Goal: Complete application form

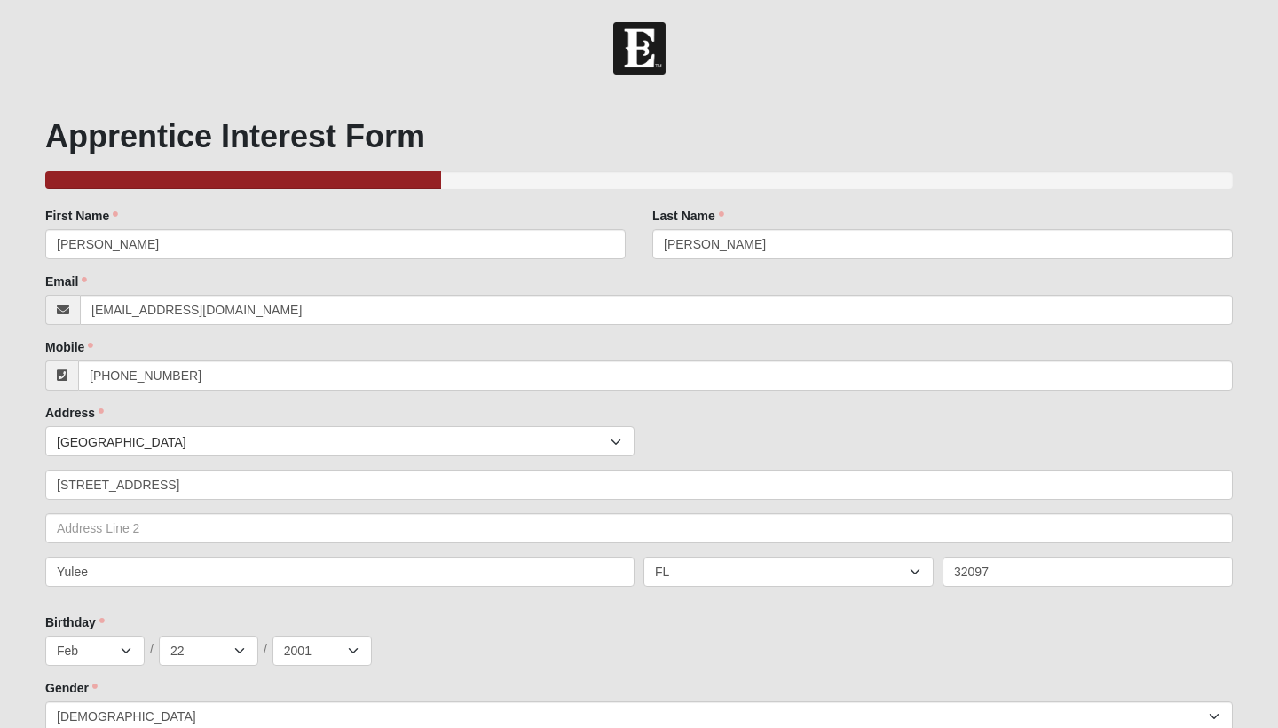
select select "144"
select select "17"
select select "Friend"
select select "1201"
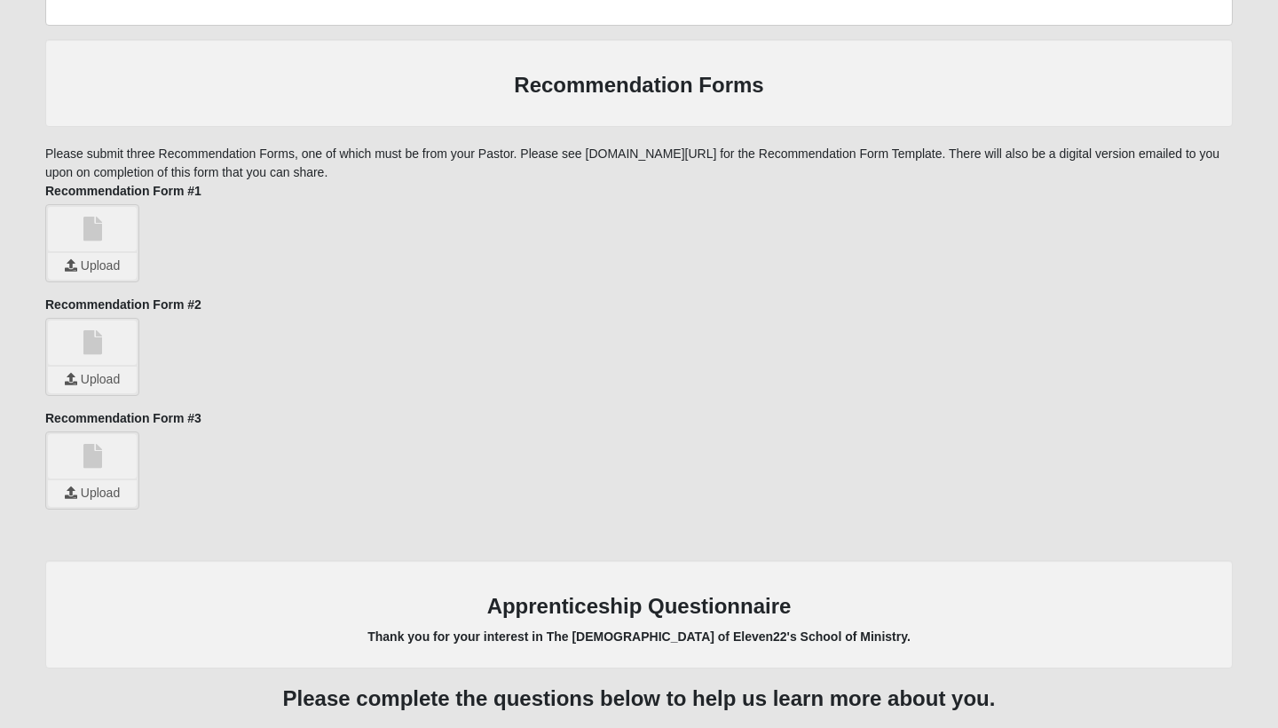
scroll to position [1750, 0]
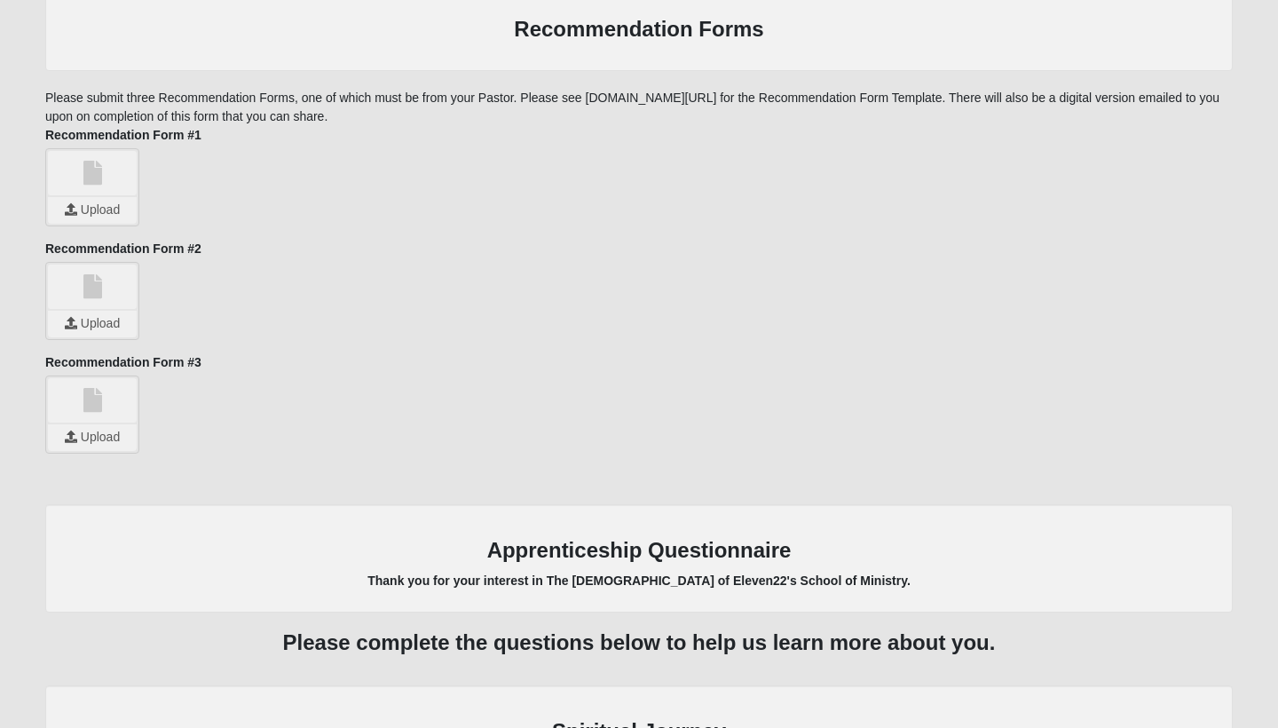
click at [99, 183] on link at bounding box center [92, 173] width 89 height 44
click at [75, 164] on link at bounding box center [92, 173] width 89 height 44
click at [101, 211] on input "file" at bounding box center [92, 210] width 89 height 27
click at [111, 199] on input "file" at bounding box center [92, 210] width 89 height 27
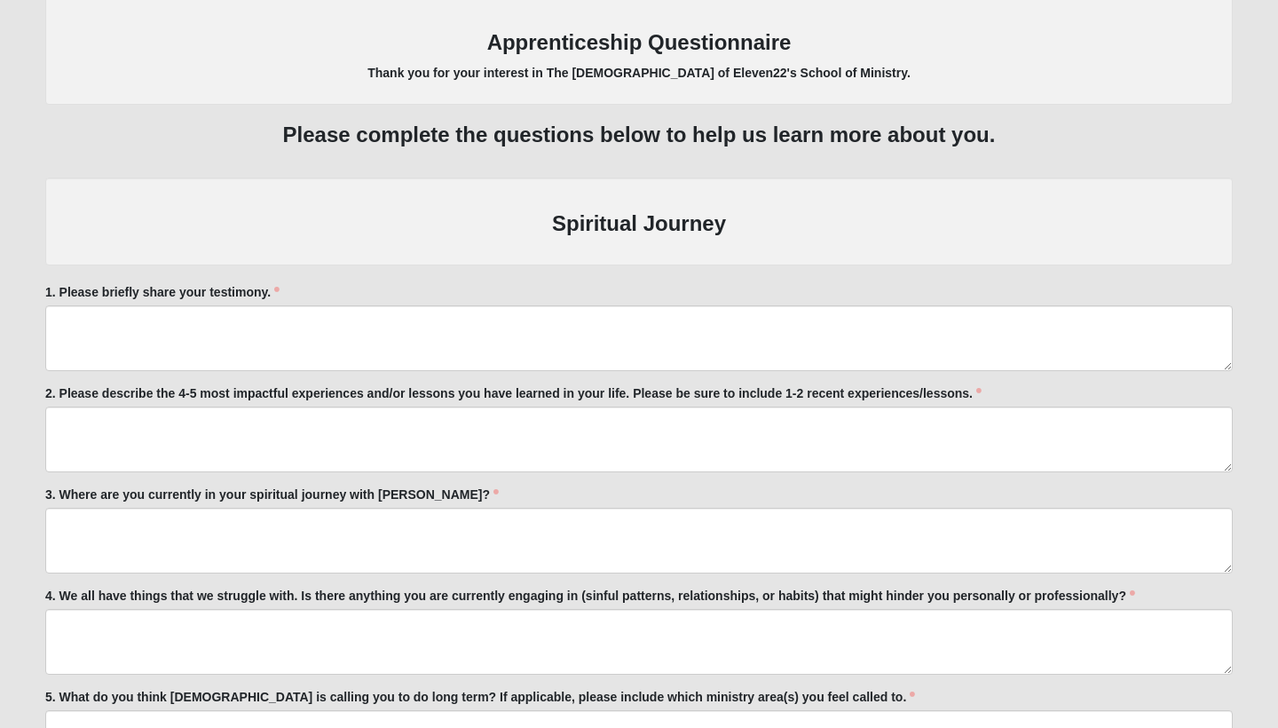
scroll to position [2257, 0]
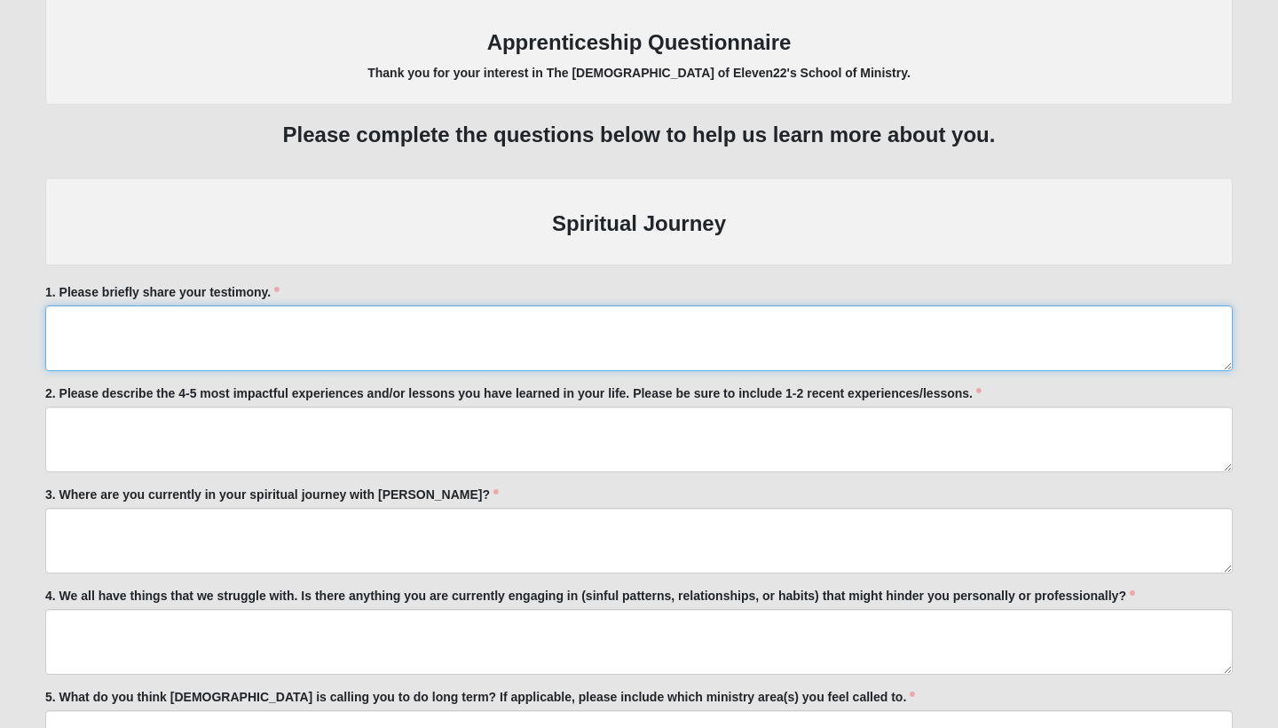
click at [144, 336] on textarea "1. Please briefly share your testimony." at bounding box center [639, 338] width 1188 height 66
paste textarea "Growing up in a Christian home, my testimony has always been and always will be…"
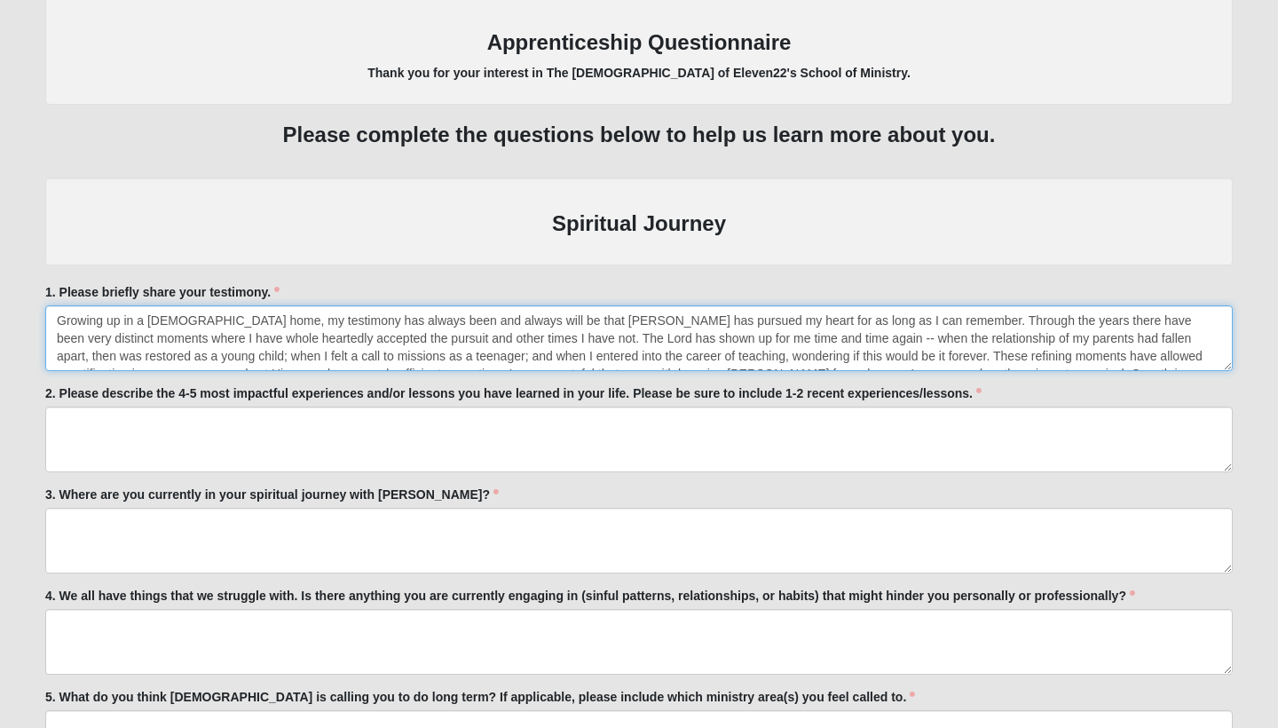
scroll to position [36, 0]
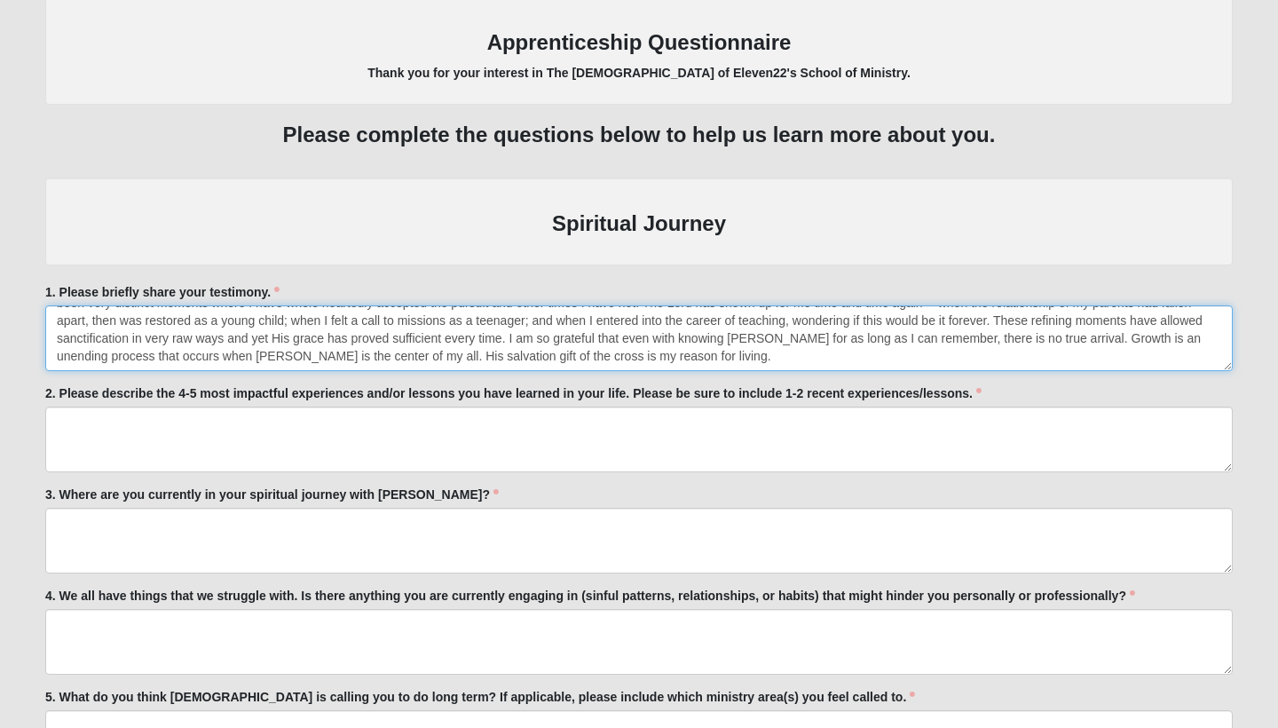
type textarea "Growing up in a Christian home, my testimony has always been and always will be…"
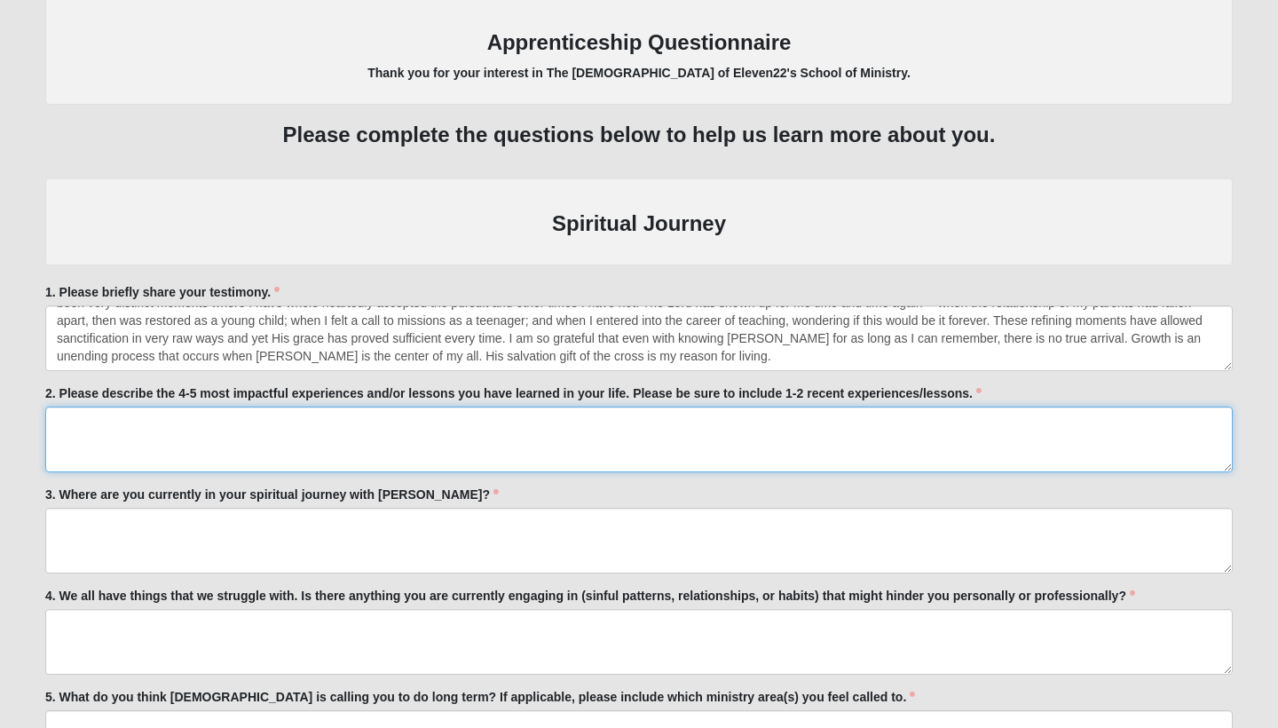
click at [268, 438] on textarea "2. Please describe the 4-5 most impactful experiences and/or lessons you have l…" at bounding box center [639, 440] width 1188 height 66
paste textarea "Enter every room knowing you need only be filled by Christ's approval so you do…"
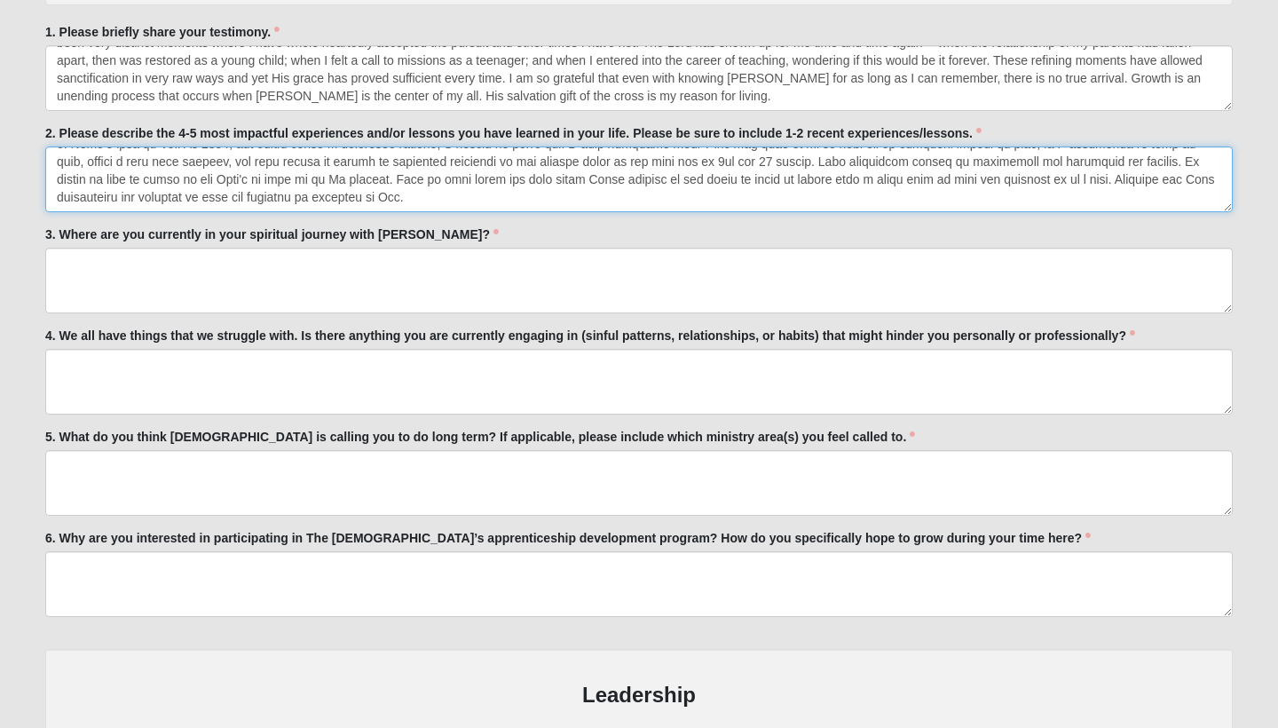
scroll to position [2527, 0]
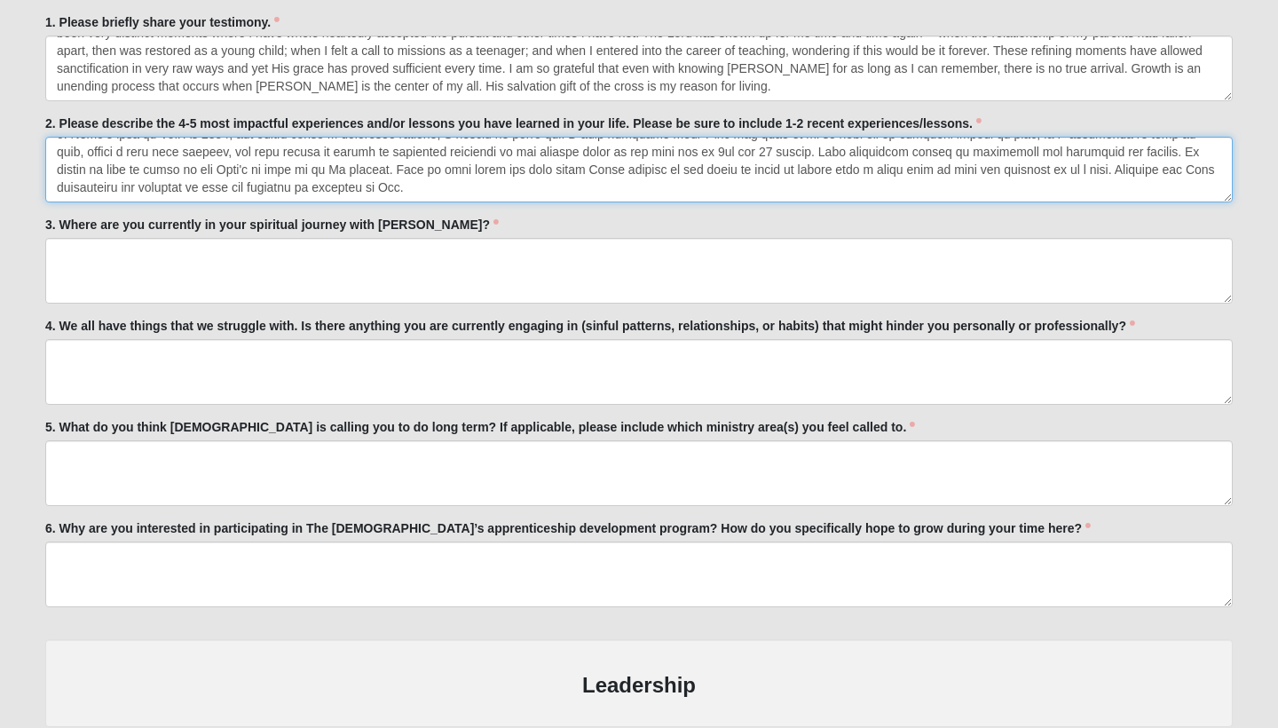
type textarea "Enter every room knowing you need only be filled by Christ's approval so you do…"
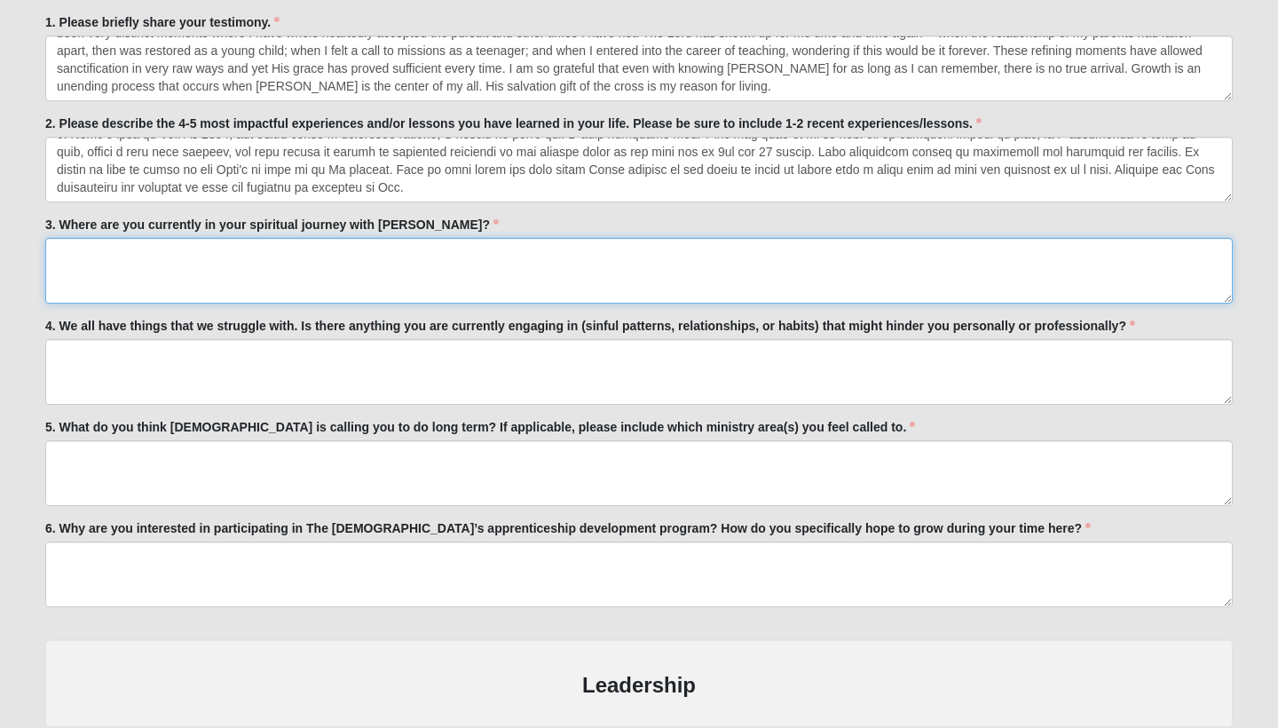
click at [167, 252] on textarea "3. Where are you currently in your spiritual journey with Jesus Christ?" at bounding box center [639, 271] width 1188 height 66
paste textarea "Currently I am in the position where I am plan my steps, but because His ways a…"
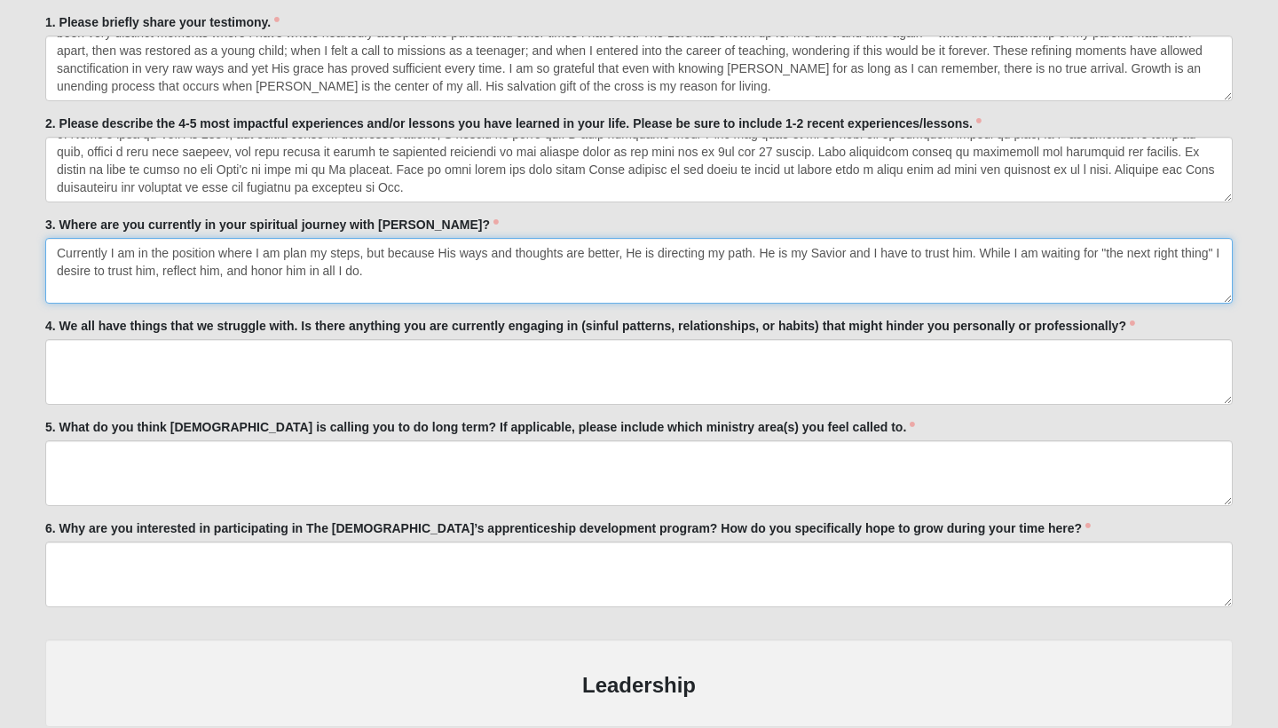
type textarea "Currently I am in the position where I am plan my steps, but because His ways a…"
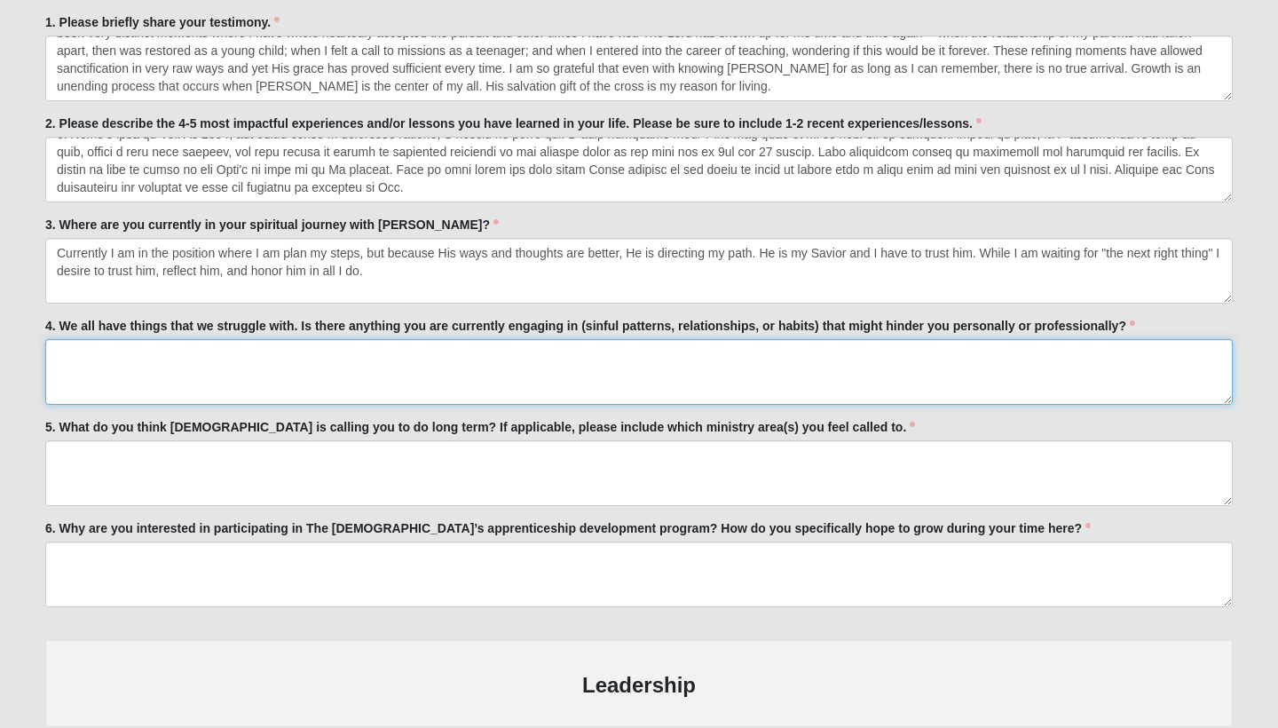
click at [172, 371] on textarea "4. We all have things that we struggle with. Is there anything you are currentl…" at bounding box center [639, 372] width 1188 height 66
paste textarea "While I struggle on a daily basis with pride in regard to thinking I can do it …"
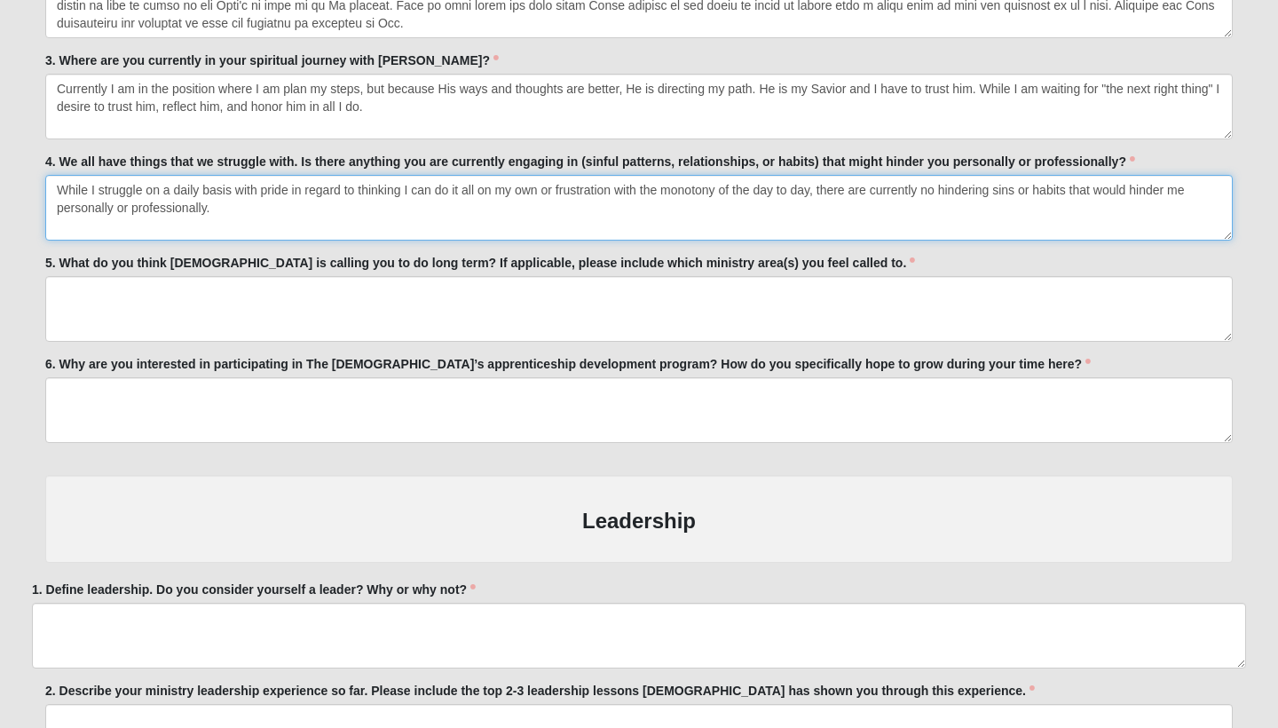
scroll to position [2700, 0]
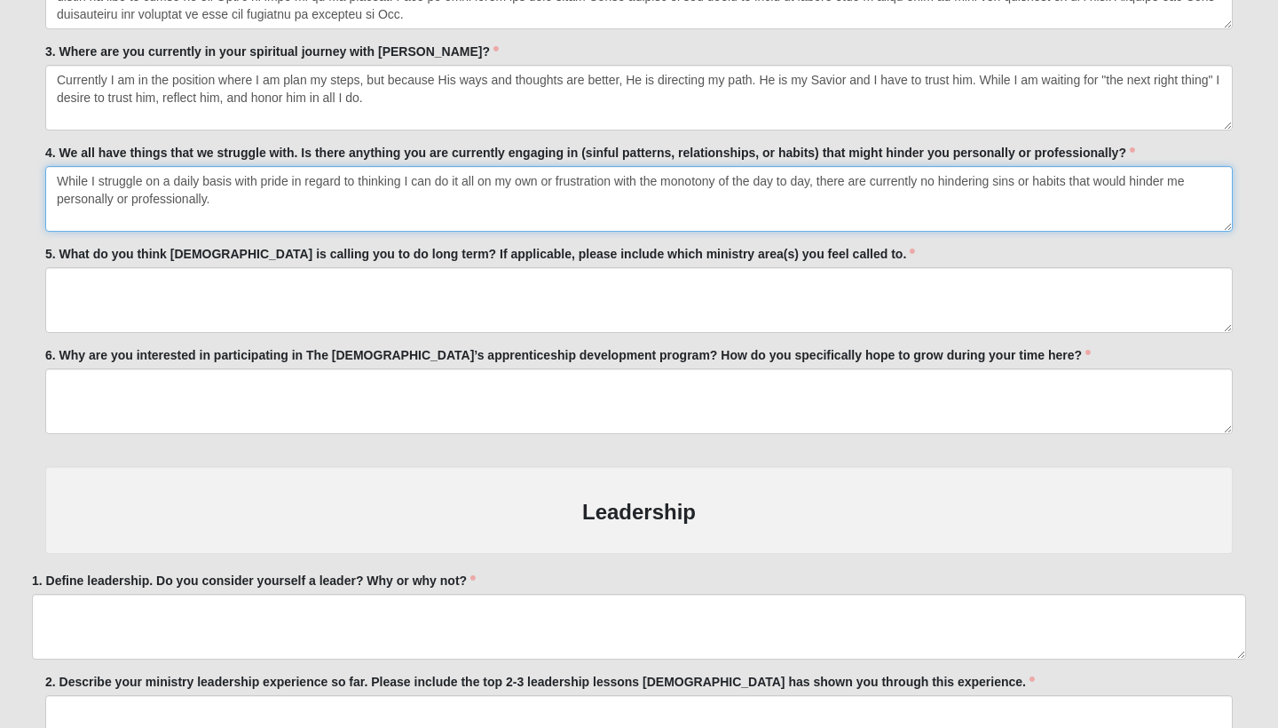
type textarea "While I struggle on a daily basis with pride in regard to thinking I can do it …"
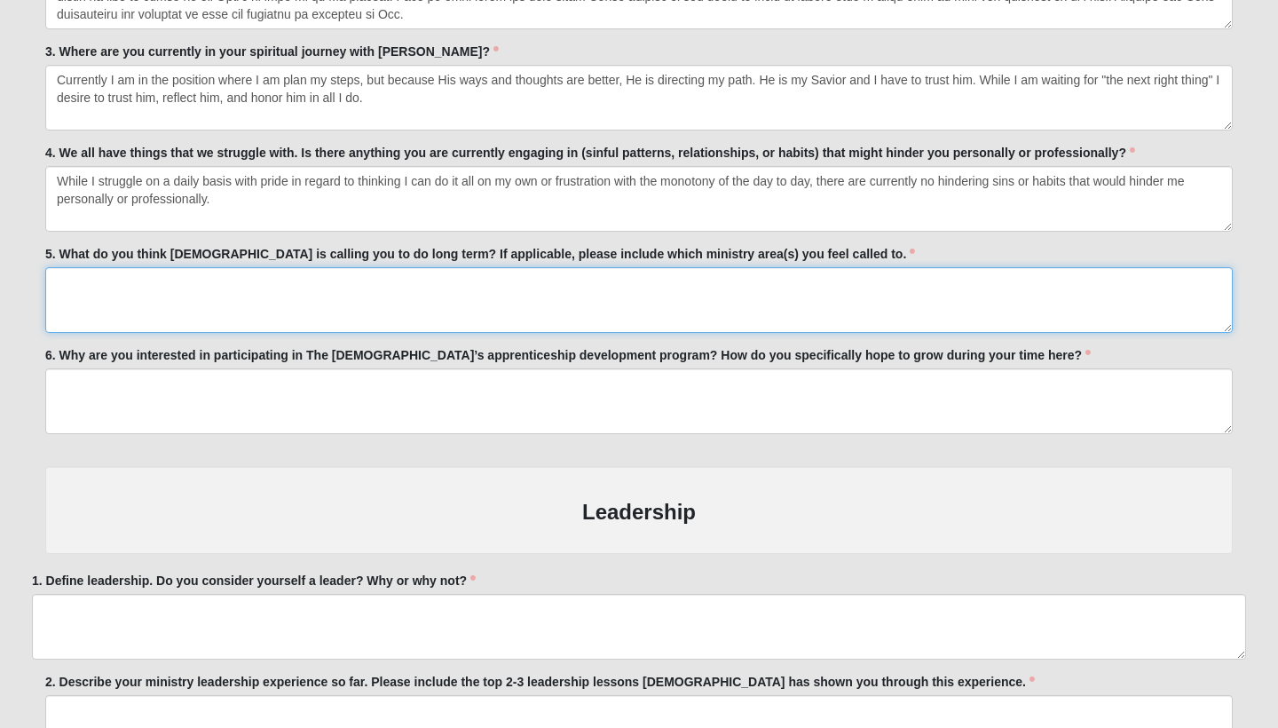
click at [205, 304] on textarea "5. What do you think God is calling you to do long term? If applicable, please …" at bounding box center [639, 300] width 1188 height 66
paste textarea "I feel called to international missions. Sharing the gospel and living life wit…"
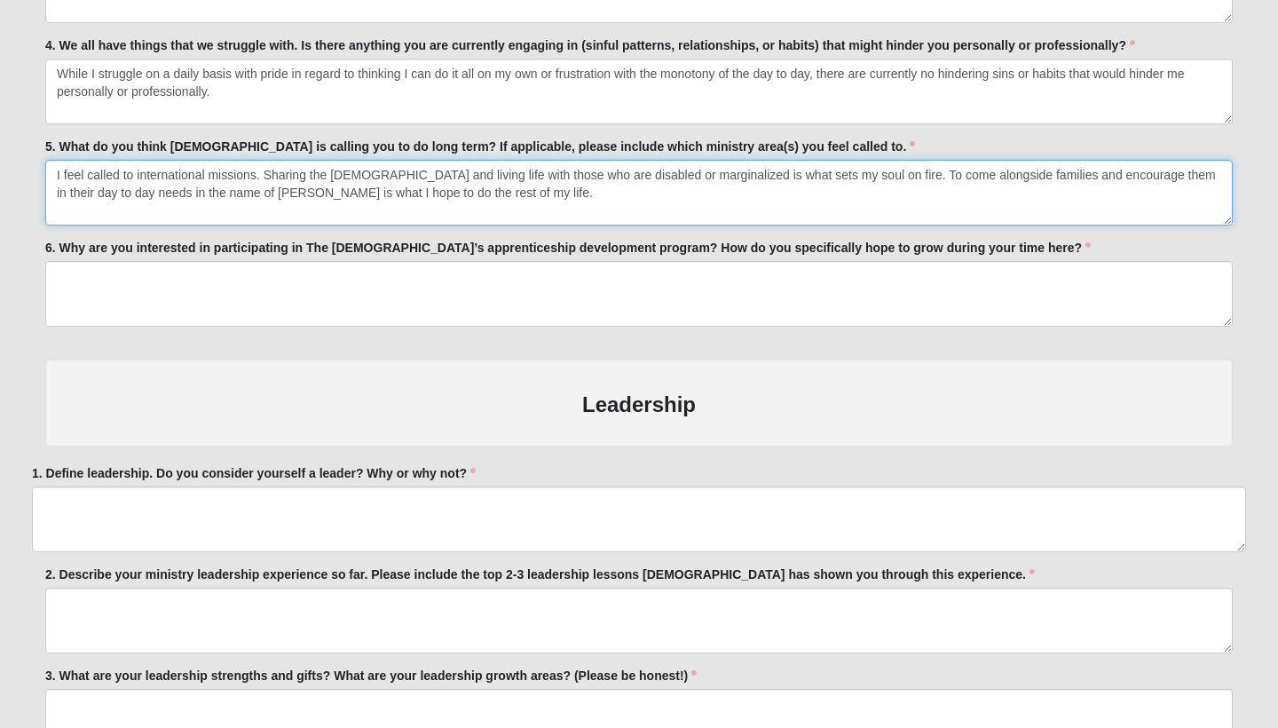
scroll to position [2806, 0]
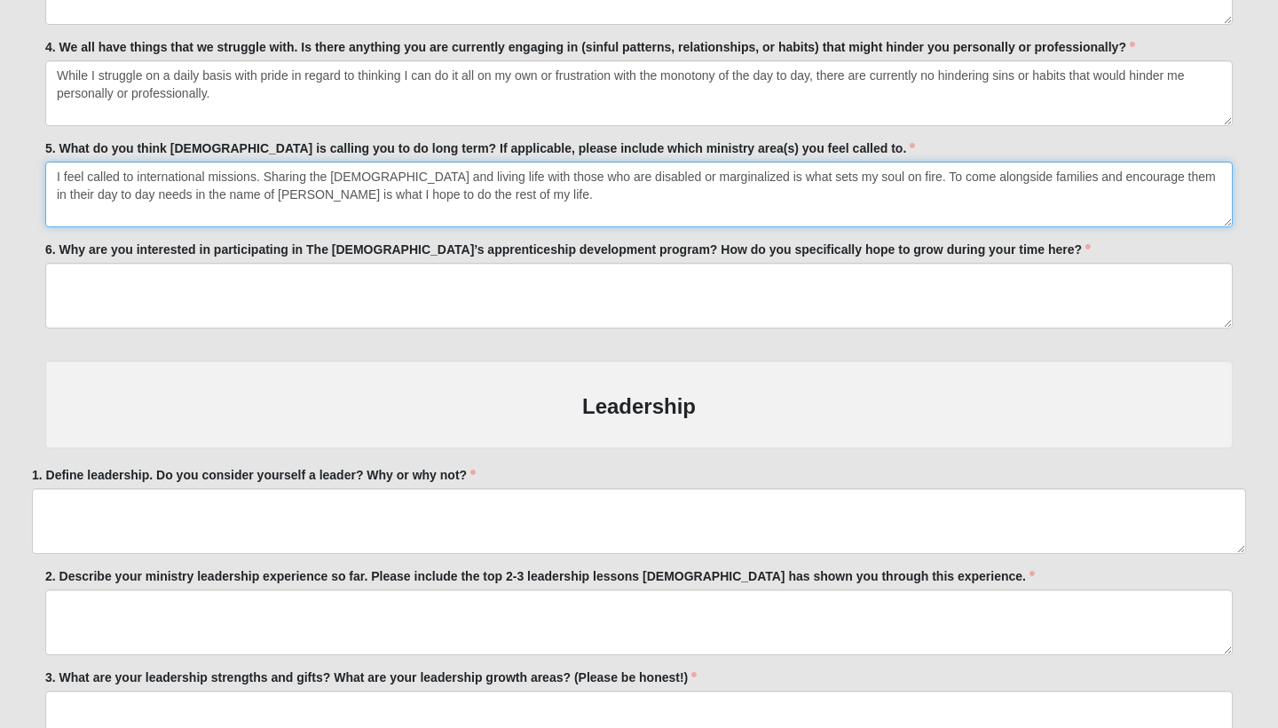
type textarea "I feel called to international missions. Sharing the gospel and living life wit…"
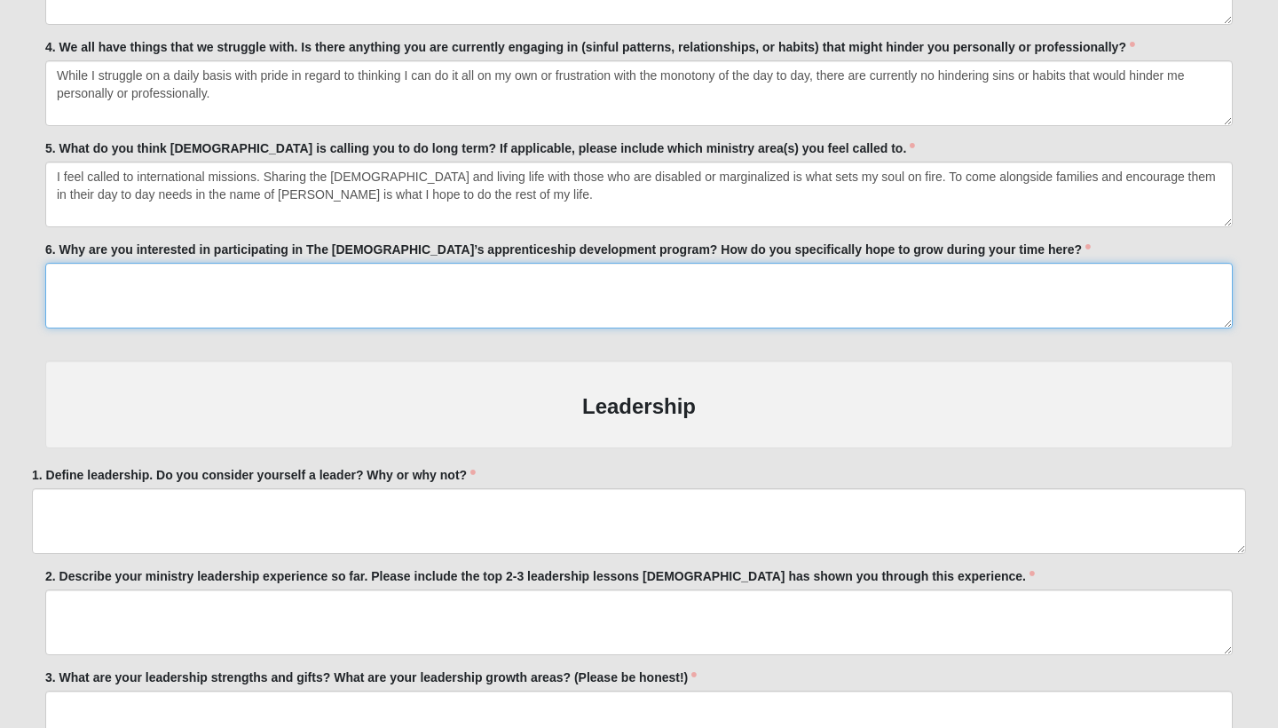
click at [241, 289] on textarea "6. Why are you interested in participating in The Church of Eleven22’s apprenti…" at bounding box center [639, 296] width 1188 height 66
paste textarea "I am most interested in learning systems and making connections. I hope to grow…"
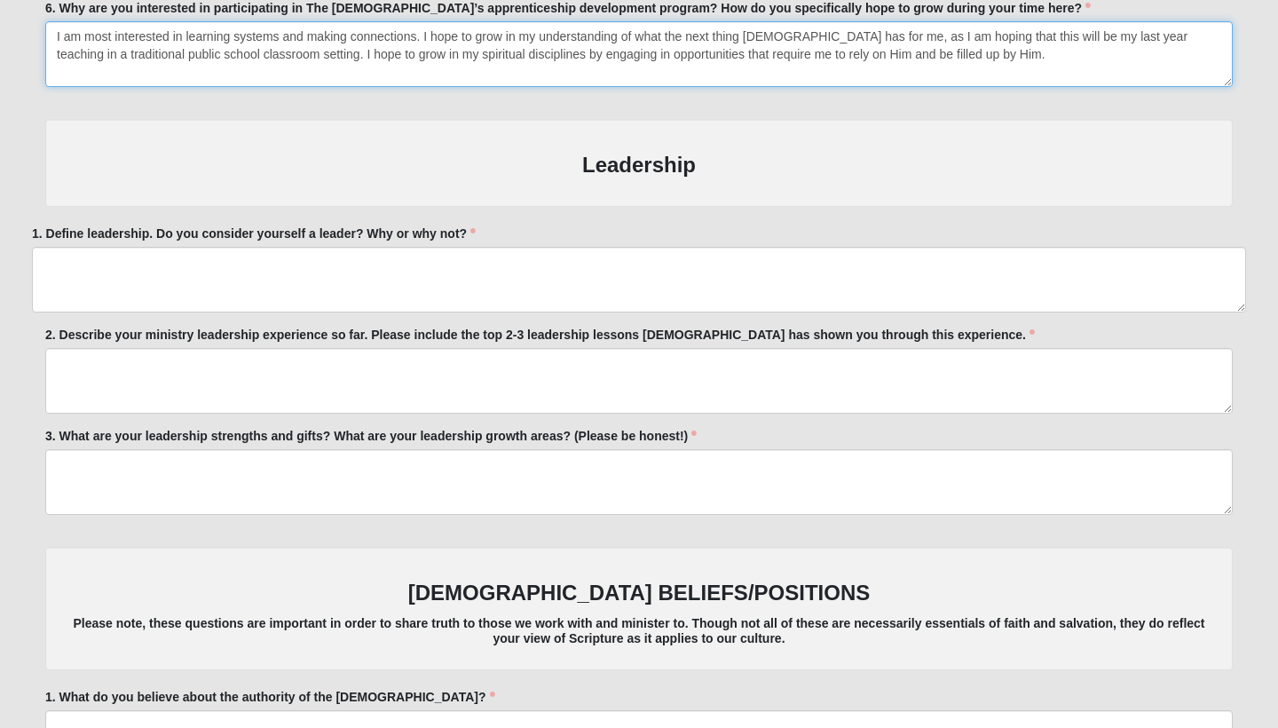
scroll to position [3062, 0]
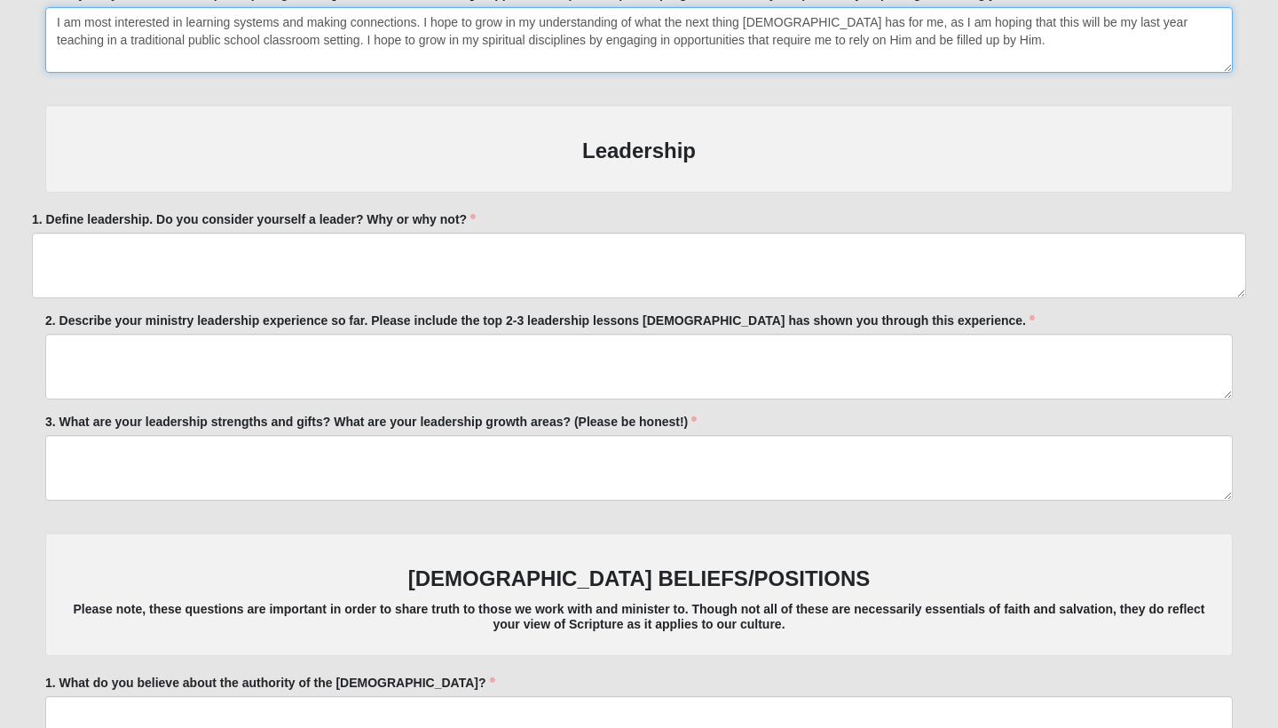
type textarea "I am most interested in learning systems and making connections. I hope to grow…"
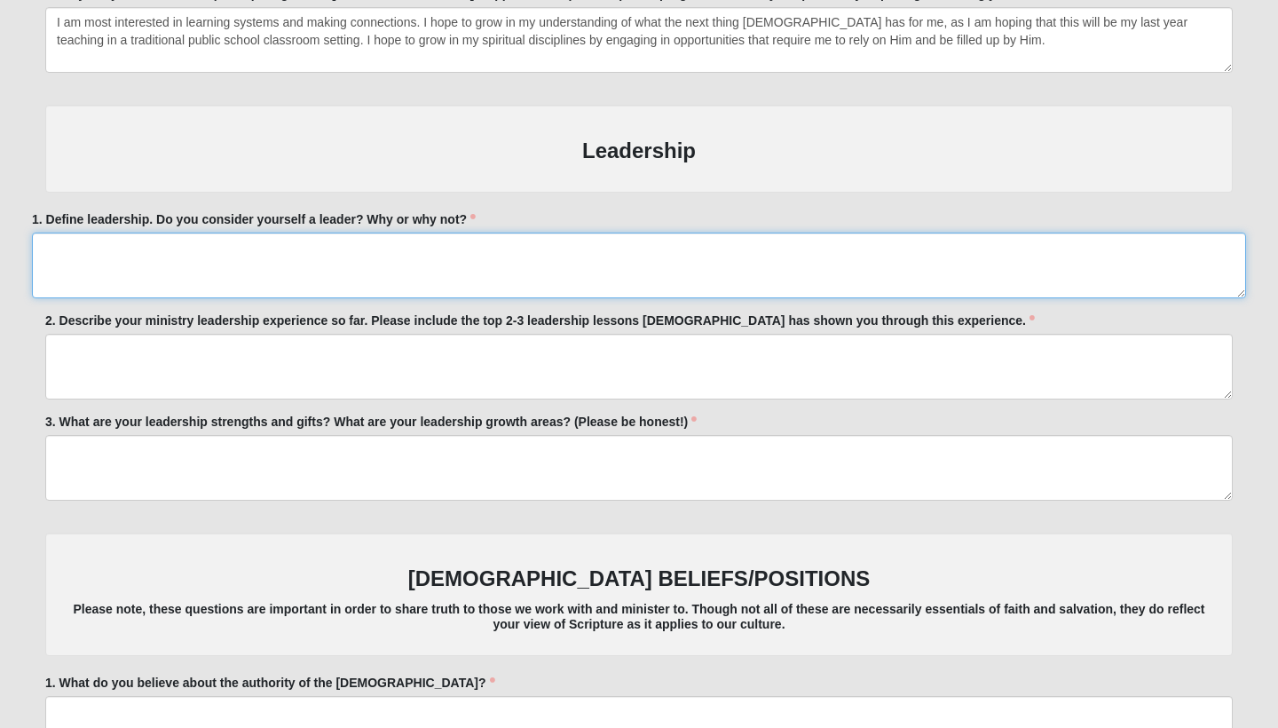
click at [263, 277] on textarea "1. Define leadership. Do you consider yourself a leader? Why or why not?" at bounding box center [639, 266] width 1214 height 66
paste textarea "Leadership is empowering others to go further than they think they can. I belie…"
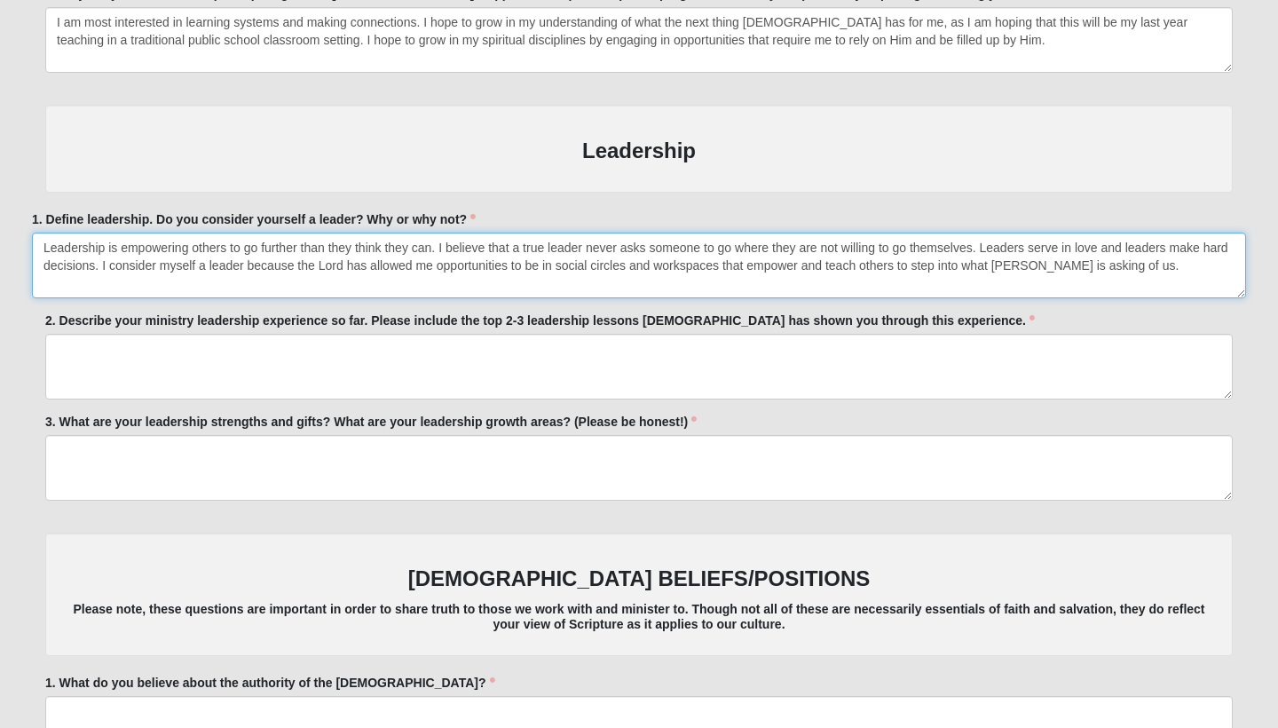
type textarea "Leadership is empowering others to go further than they think they can. I belie…"
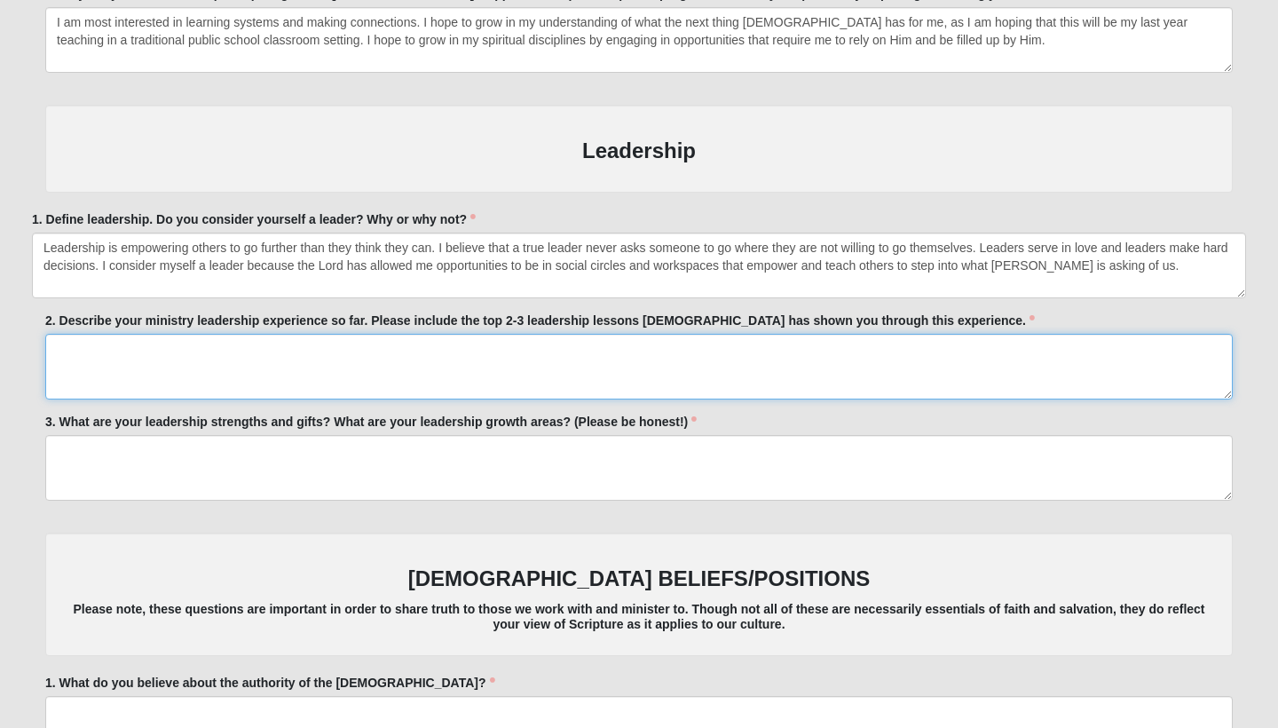
click at [178, 361] on textarea "2. Describe your ministry leadership experience so far. Please include the top …" at bounding box center [639, 367] width 1188 height 66
paste textarea "Ministry experiences: small group leader at a church and at my university, resi…"
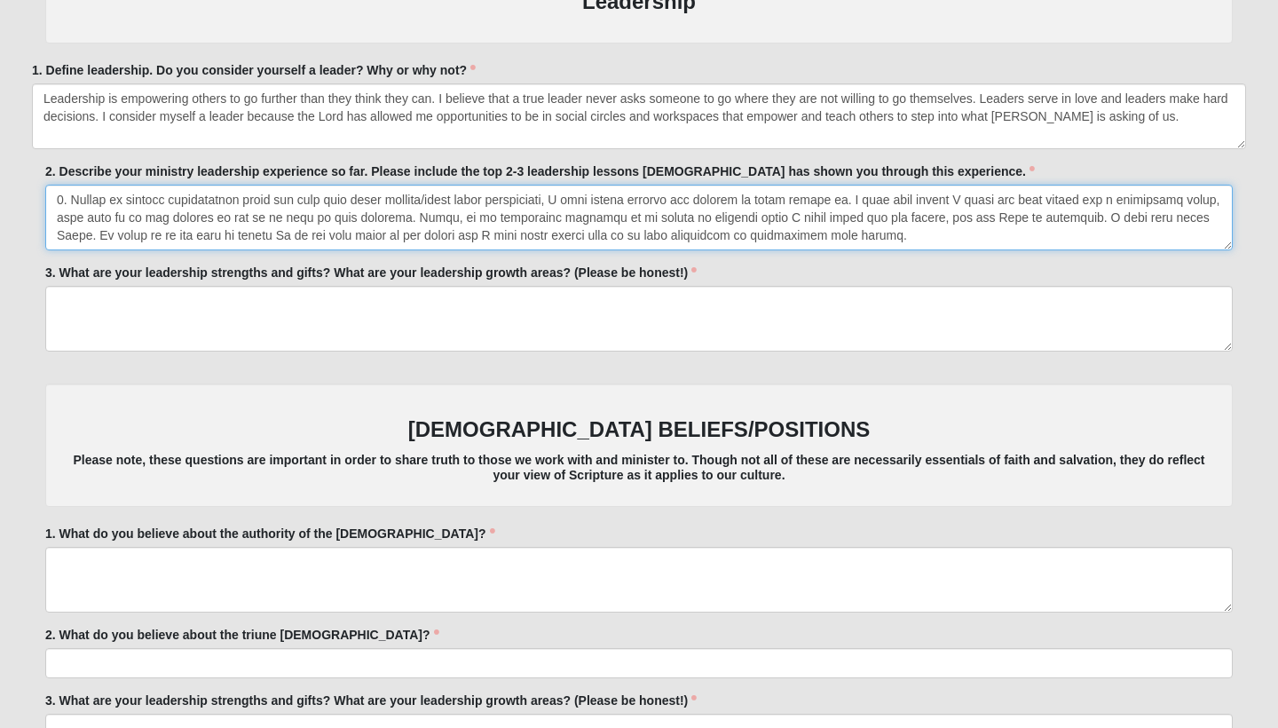
scroll to position [3221, 0]
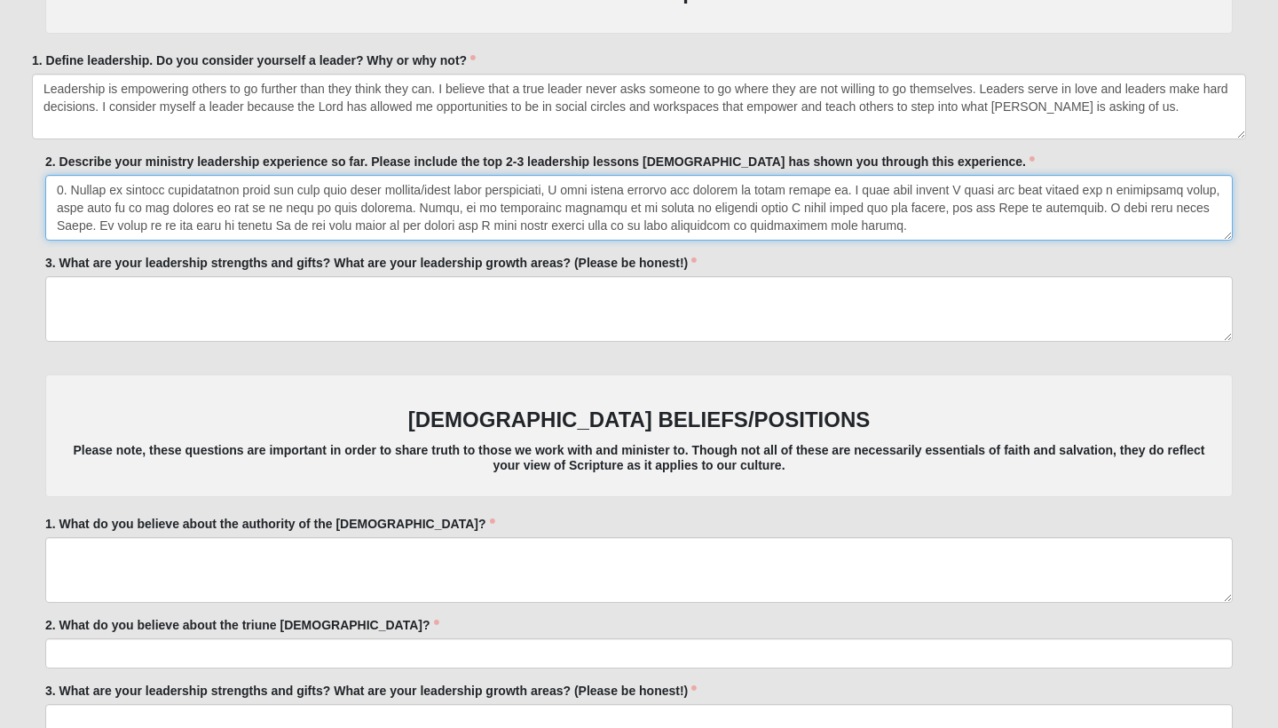
type textarea "Ministry experiences: small group leader at a church and at my university, resi…"
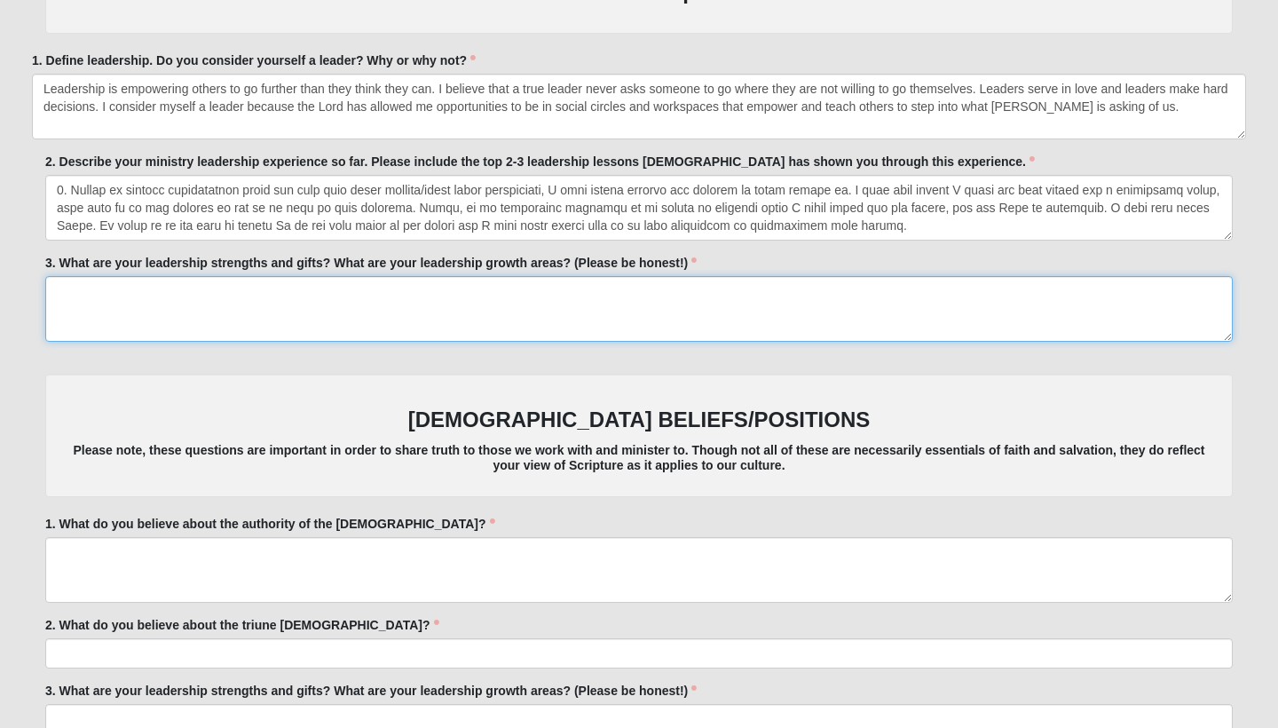
click at [273, 299] on textarea "3. What are your leadership strengths and gifts? What are your leadership growt…" at bounding box center [639, 309] width 1188 height 66
paste textarea "Connection is a growth of mine. I like to find people who have similarities and…"
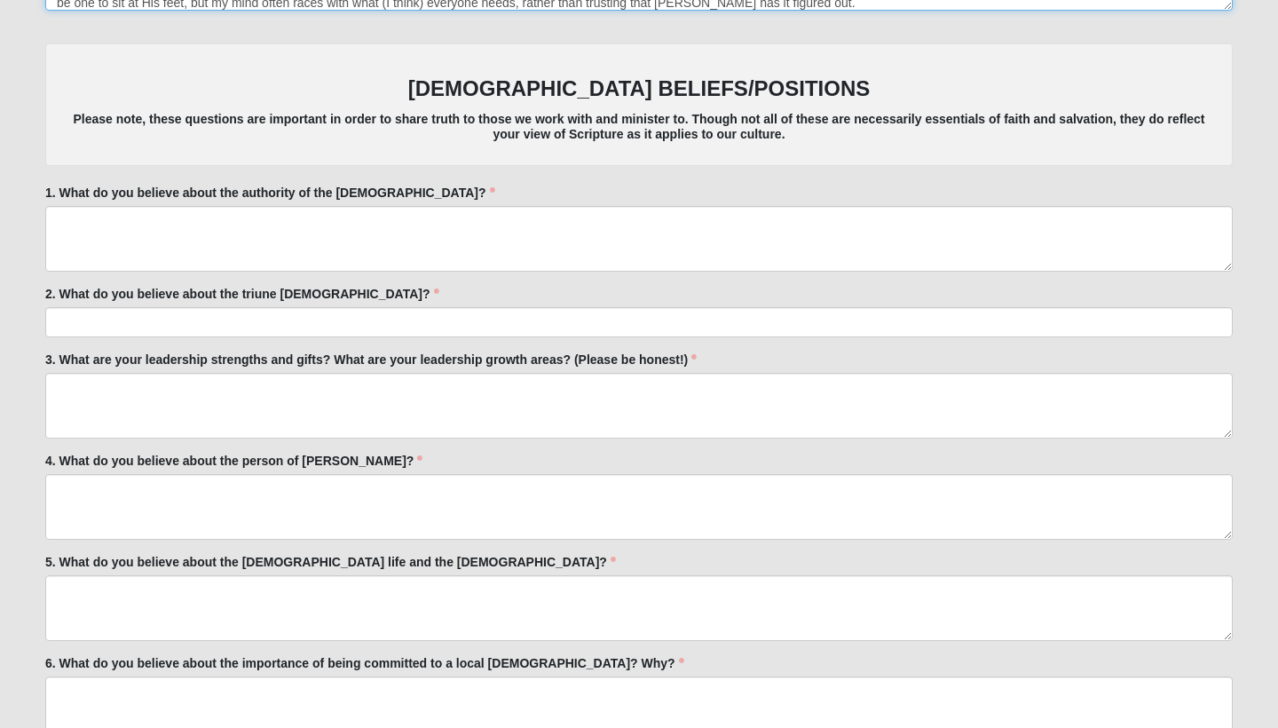
scroll to position [3565, 0]
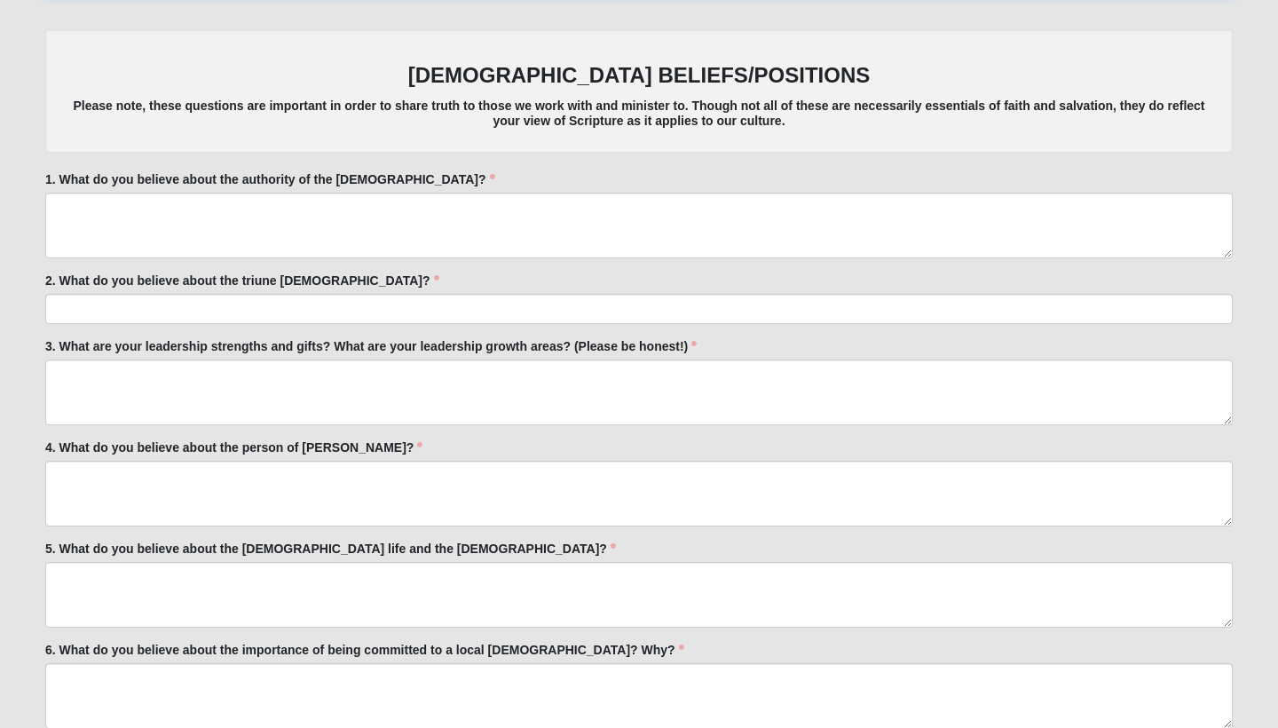
type textarea "Connection is a growth of mine. I like to find people who have similarities and…"
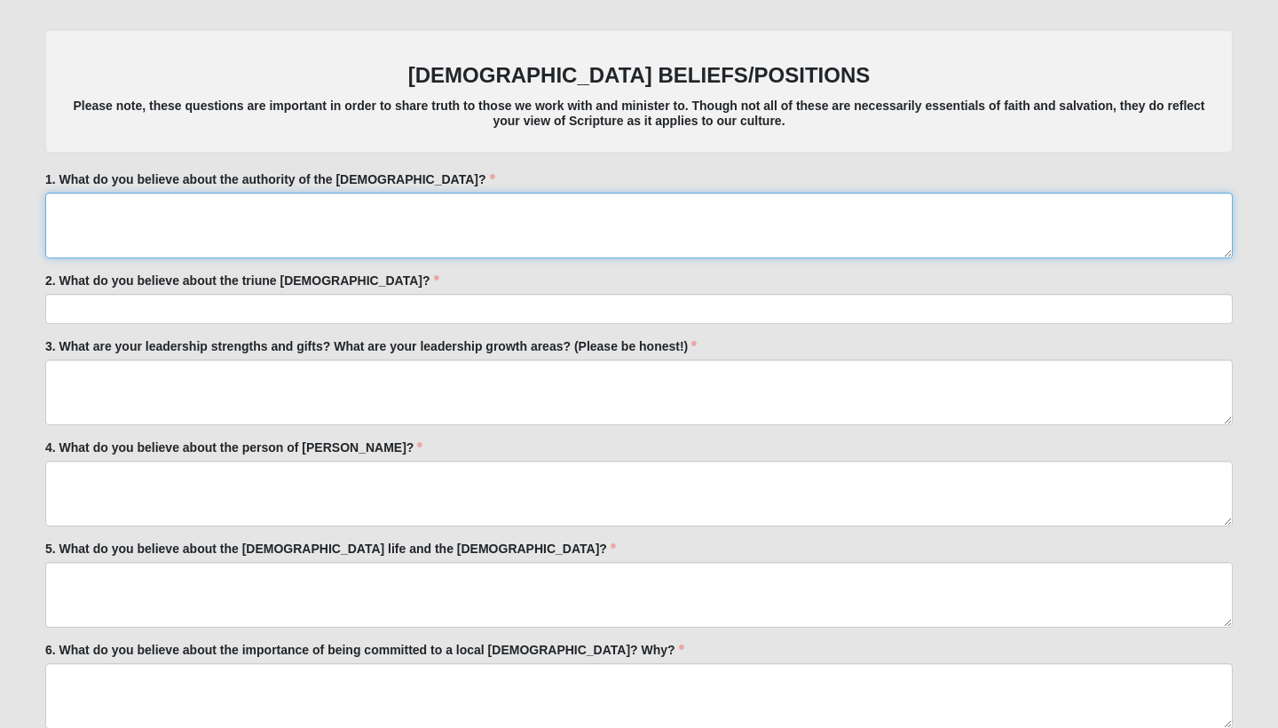
click at [309, 227] on textarea "1. What do you believe about the authority of the Bible?" at bounding box center [639, 226] width 1188 height 66
paste textarea "The Bible is the ultimate authority. It is the inspired word of God and it is t…"
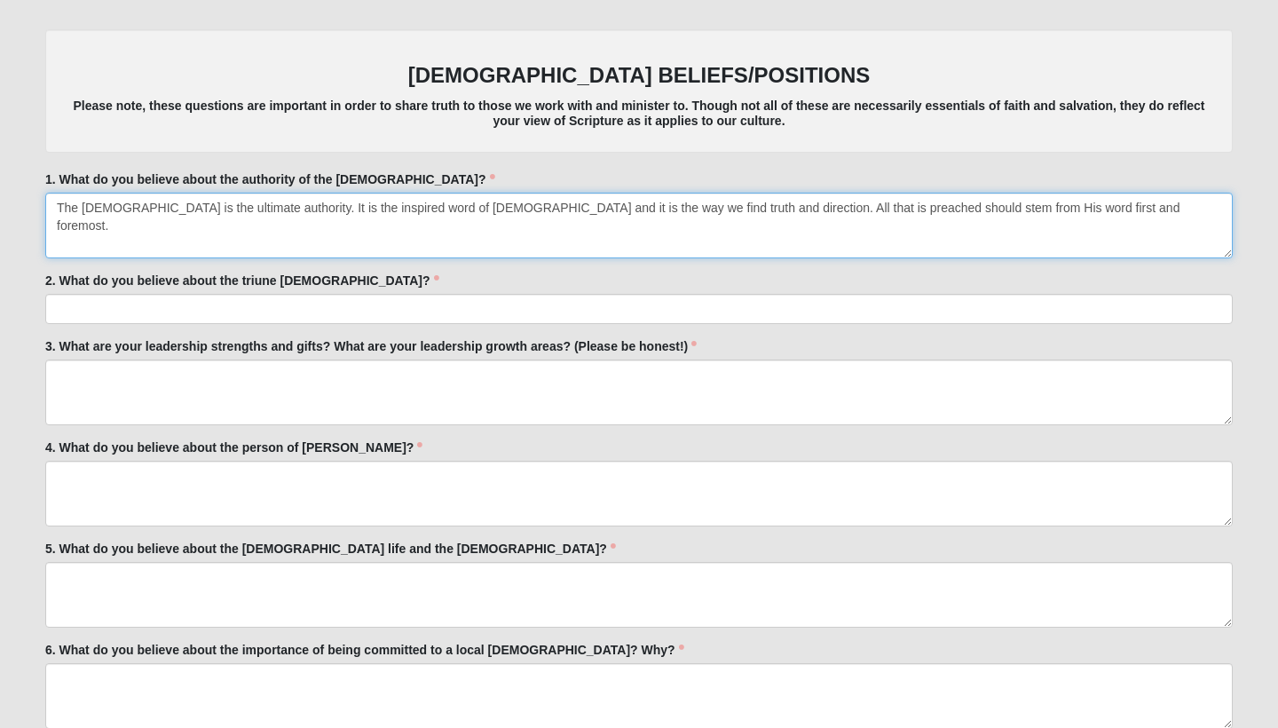
type textarea "The Bible is the ultimate authority. It is the inspired word of God and it is t…"
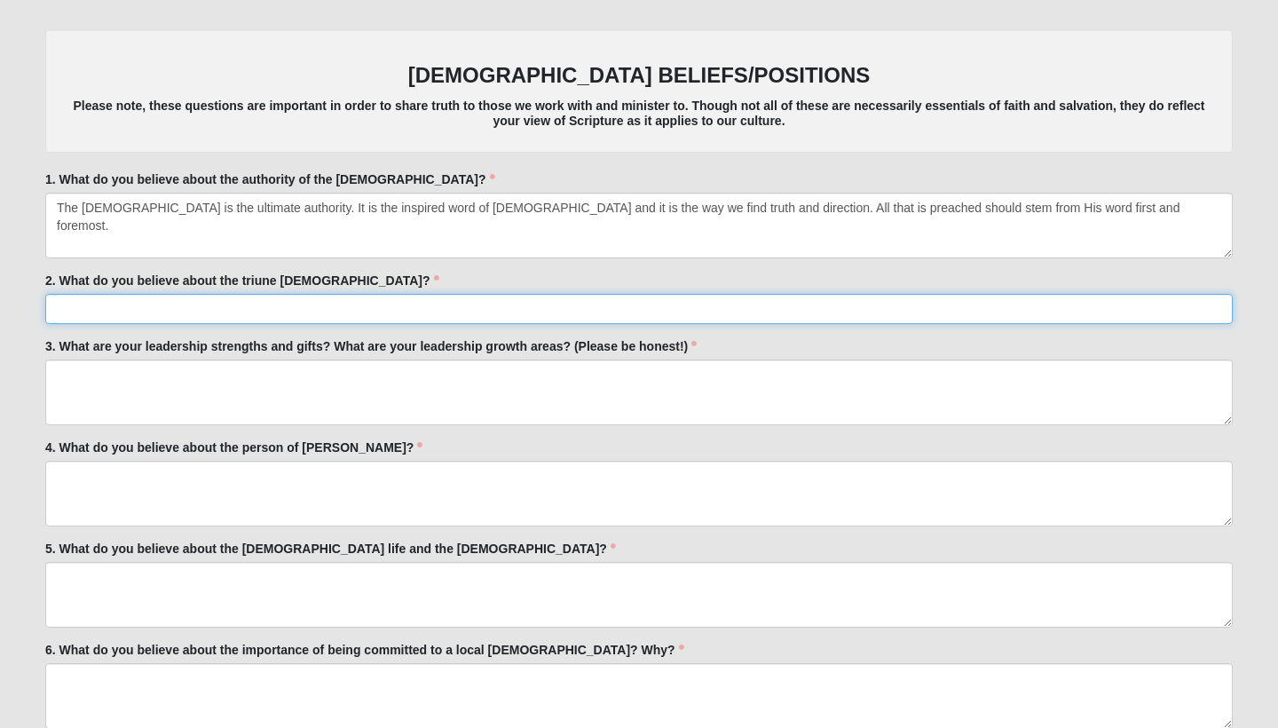
click at [247, 296] on input "2. What do you believe about the triune God?" at bounding box center [639, 309] width 1188 height 30
paste input "Father, spirit, and son are so prevalent in the Bible I don't think the trinity…"
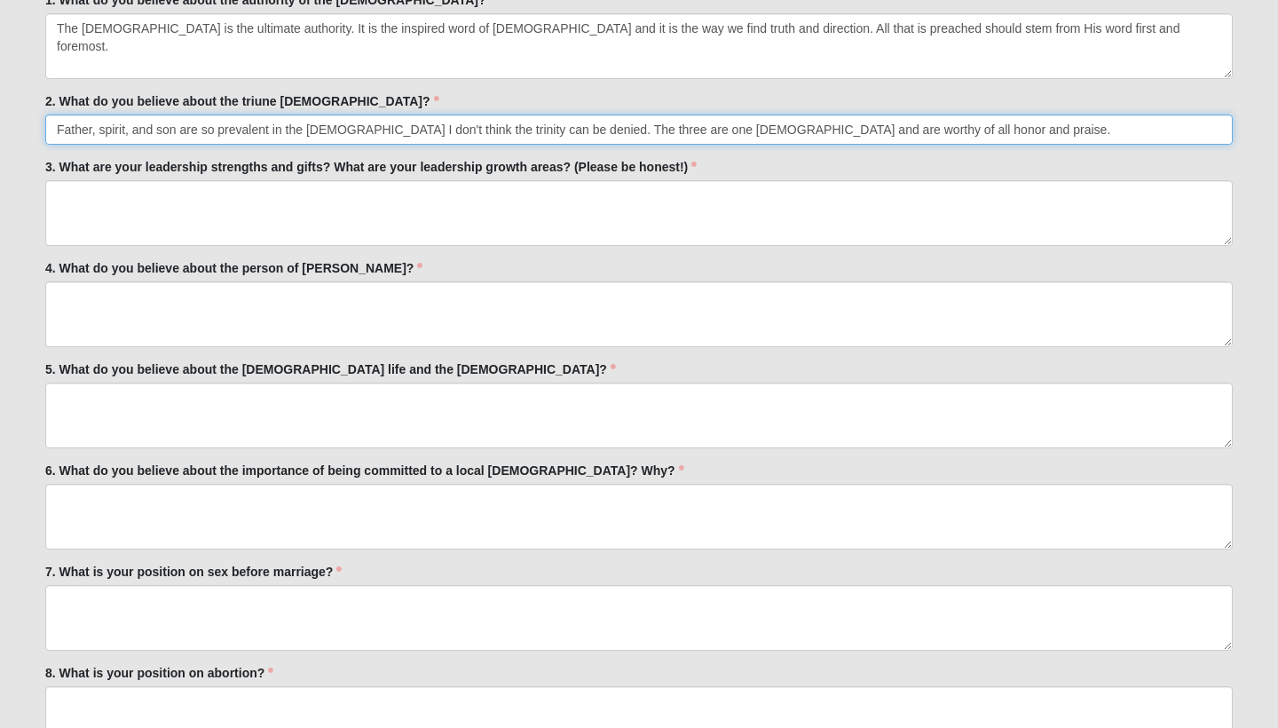
scroll to position [3745, 0]
type input "Father, spirit, and son are so prevalent in the Bible I don't think the trinity…"
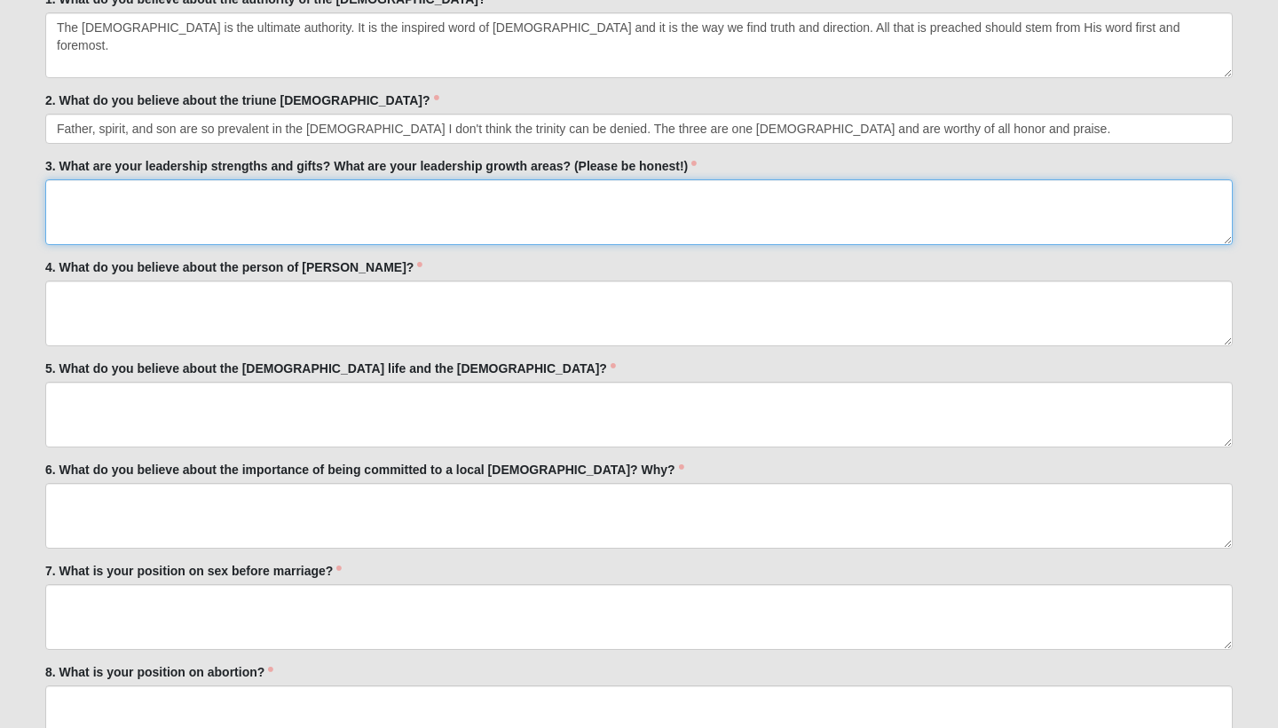
click at [166, 202] on textarea "3. What are your leadership strengths and gifts? What are your leadership growt…" at bounding box center [639, 212] width 1188 height 66
paste textarea "Humans must admit that they are sinners due to the separation between God and m…"
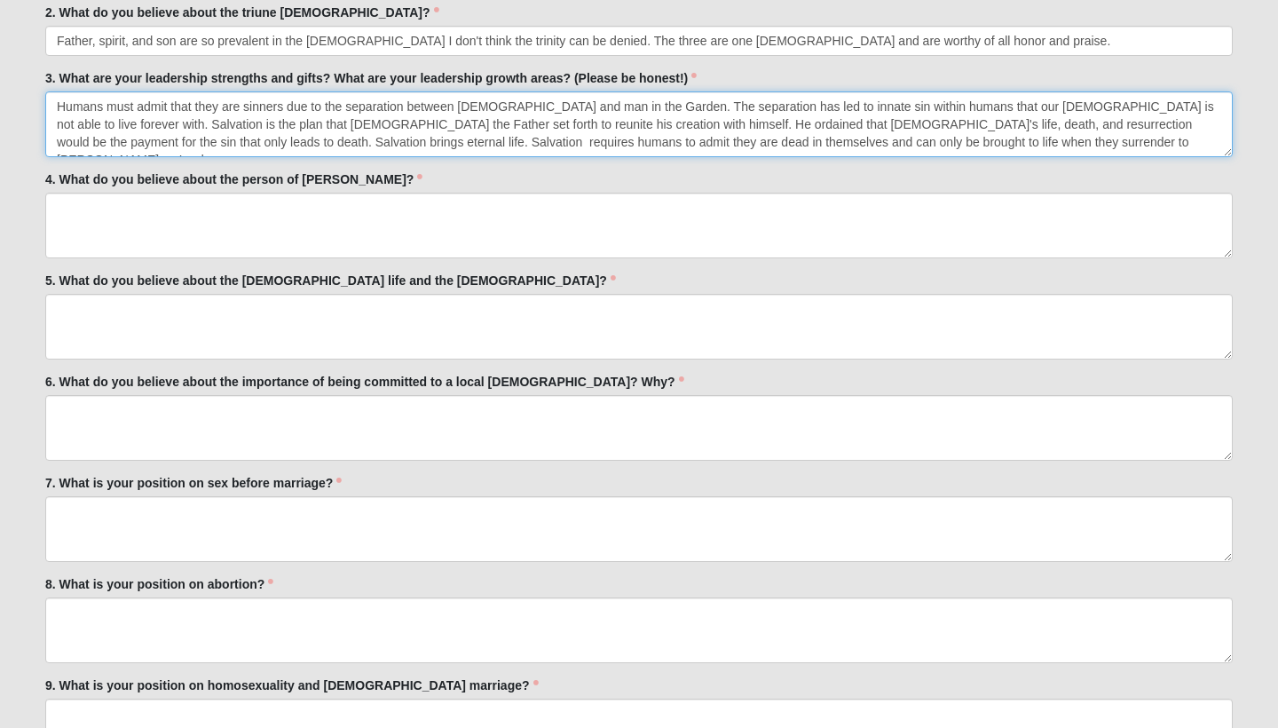
scroll to position [3835, 0]
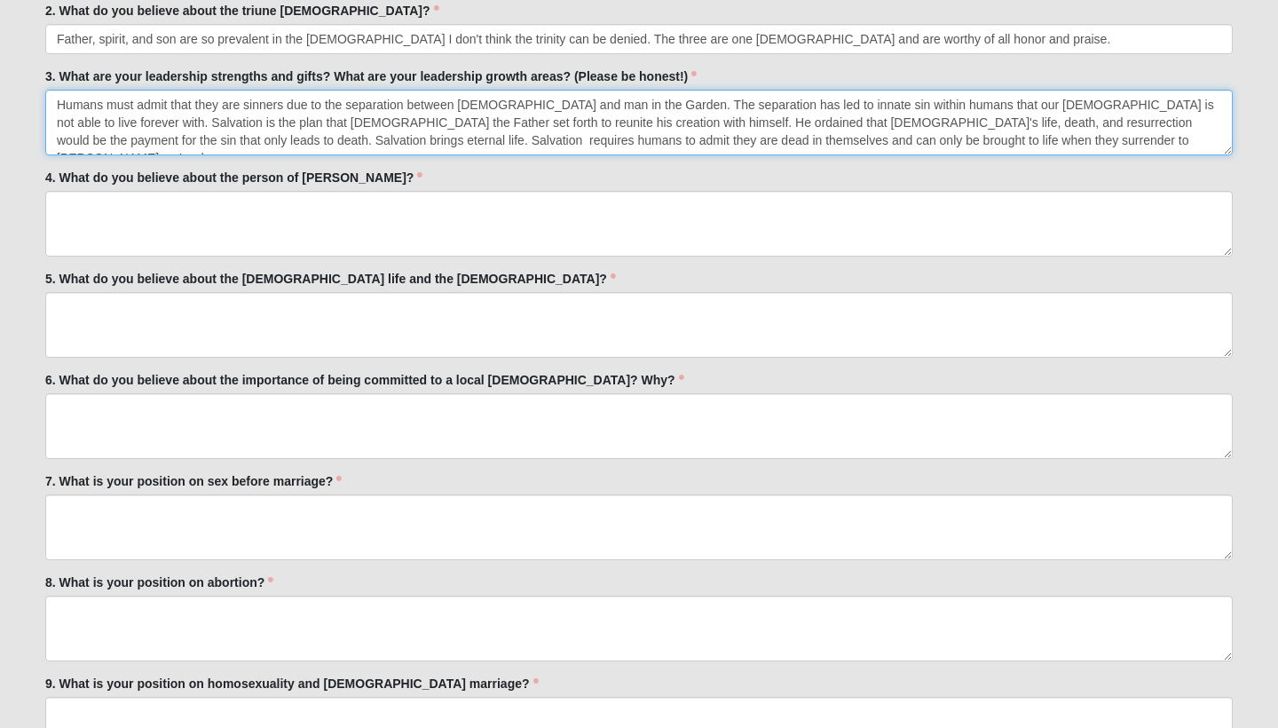
type textarea "Humans must admit that they are sinners due to the separation between God and m…"
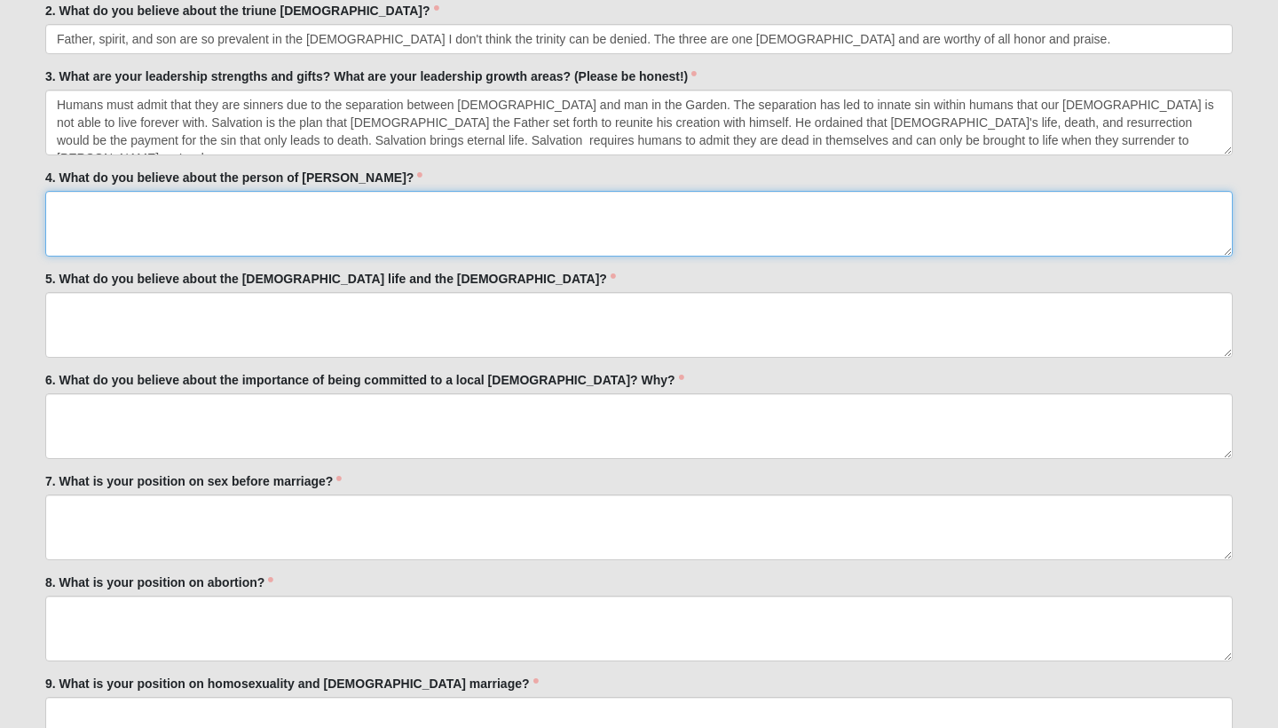
click at [271, 222] on textarea "4. What do you believe about the person of Jesus Christ?" at bounding box center [639, 224] width 1188 height 66
paste textarea "Jesus Christ is God and the Son of God. He is the fulfillment of thousands of y…"
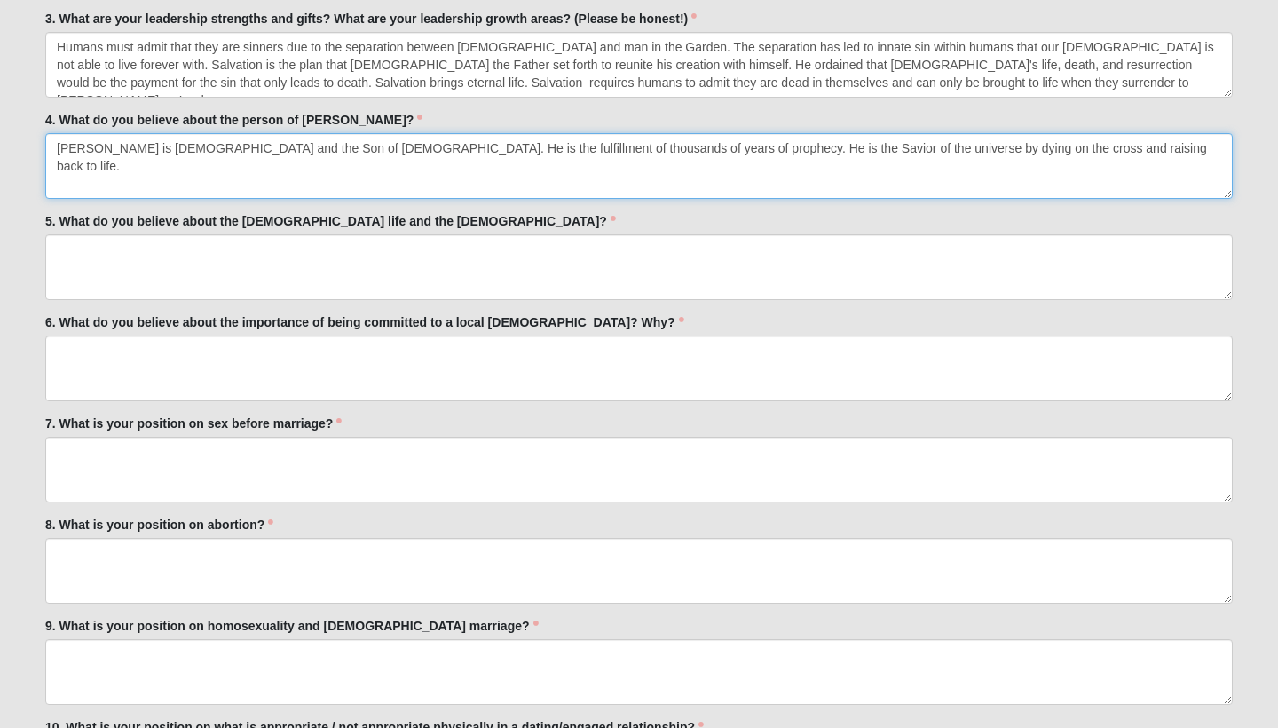
scroll to position [3899, 0]
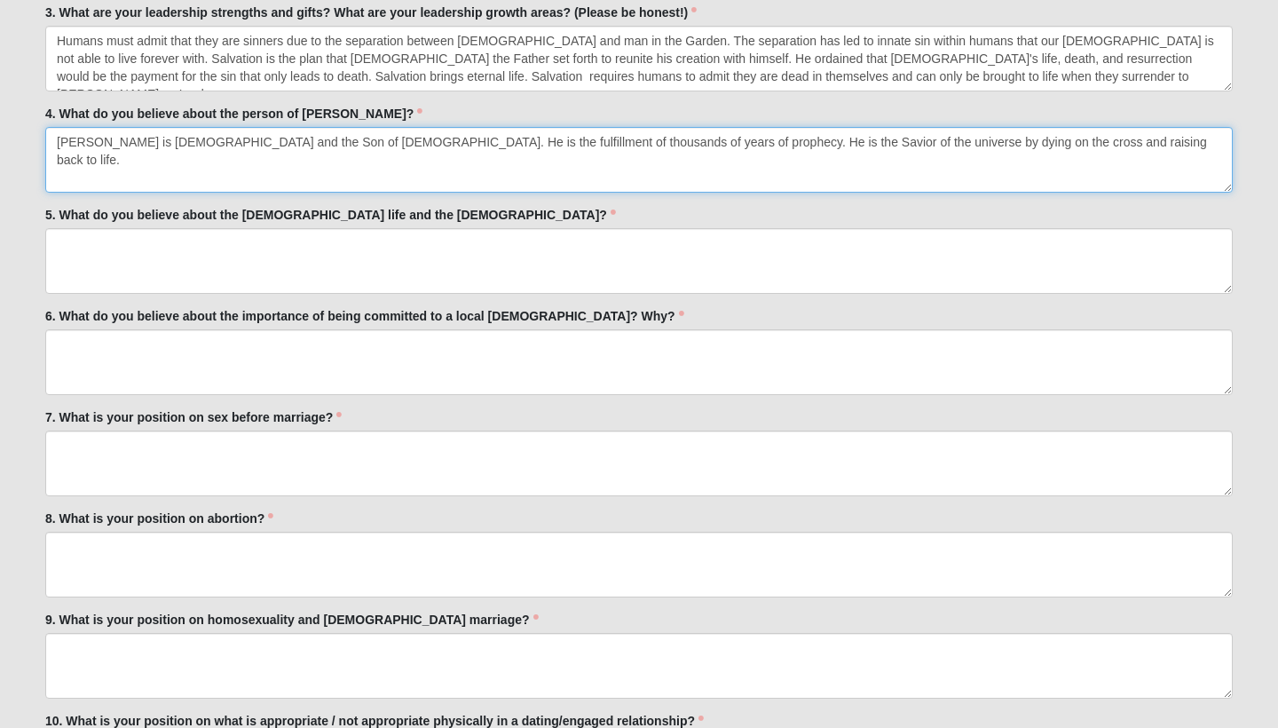
type textarea "Jesus Christ is God and the Son of God. He is the fulfillment of thousands of y…"
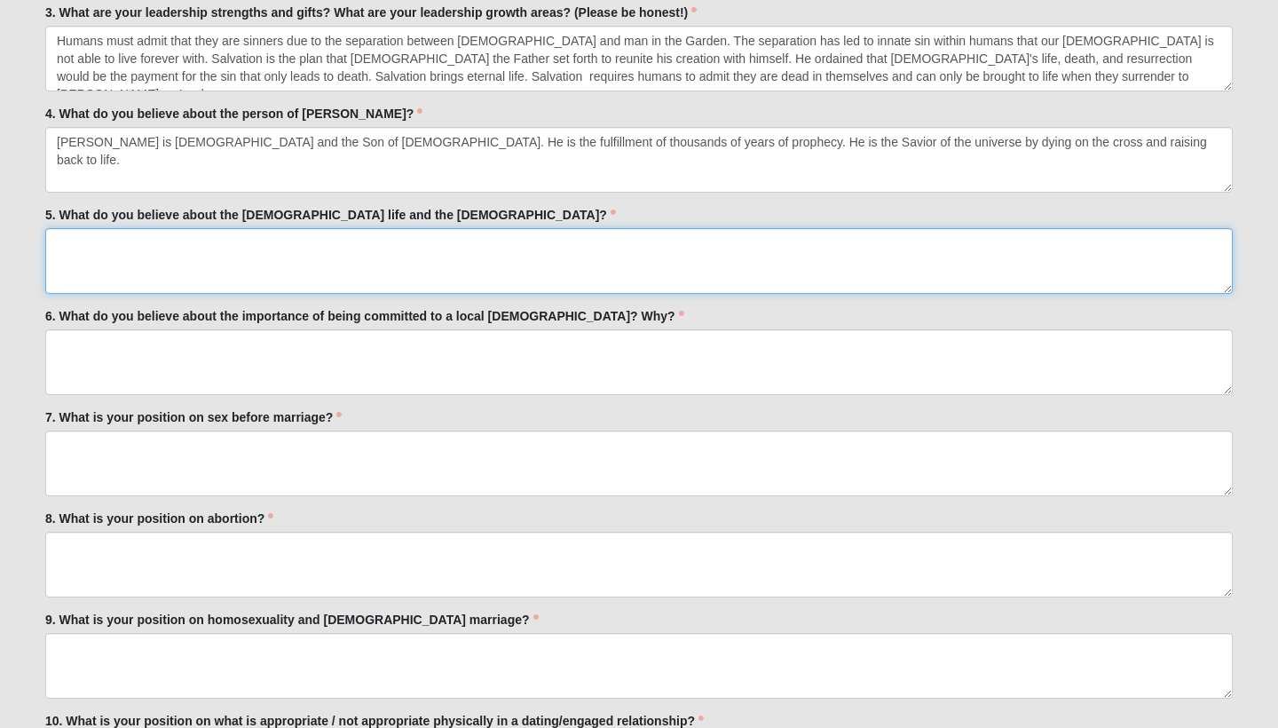
click at [217, 241] on textarea "5. What do you believe about the Christian life and the Holy Spirit?" at bounding box center [639, 261] width 1188 height 66
paste textarea "I believe that the Holy Spirit is to be our guide and strength in all decisions…"
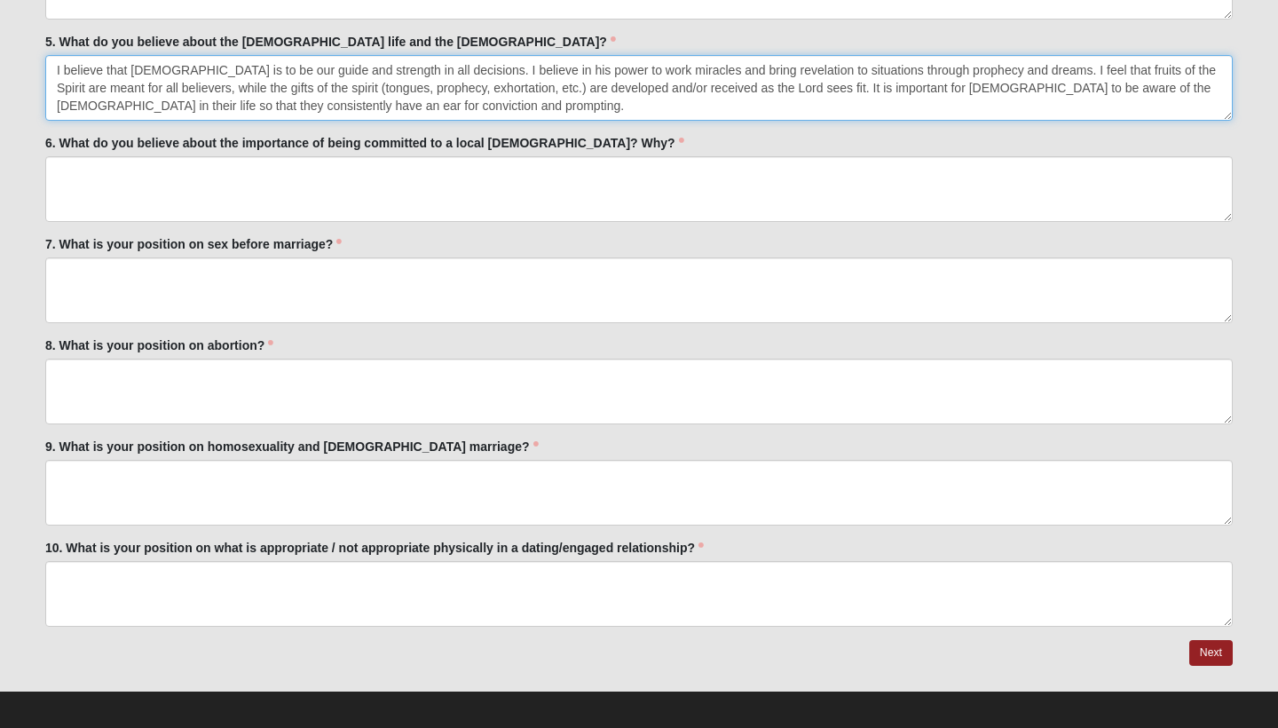
scroll to position [4071, 0]
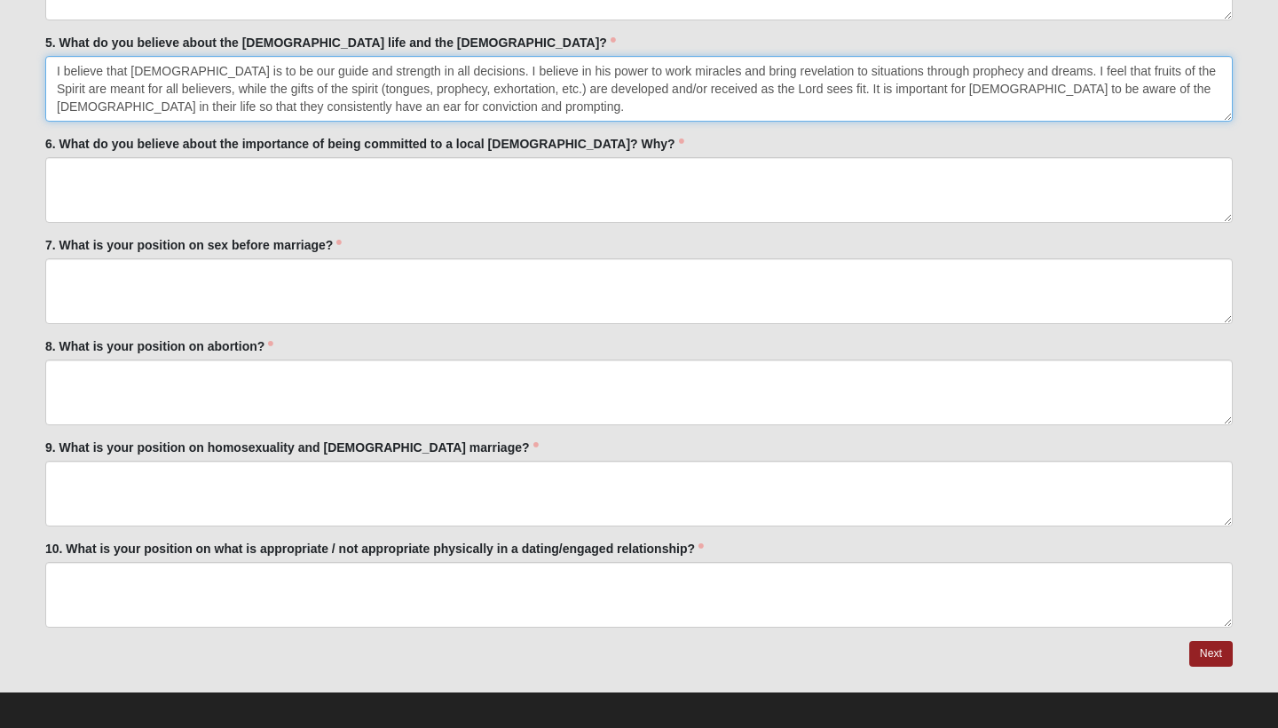
type textarea "I believe that the Holy Spirit is to be our guide and strength in all decisions…"
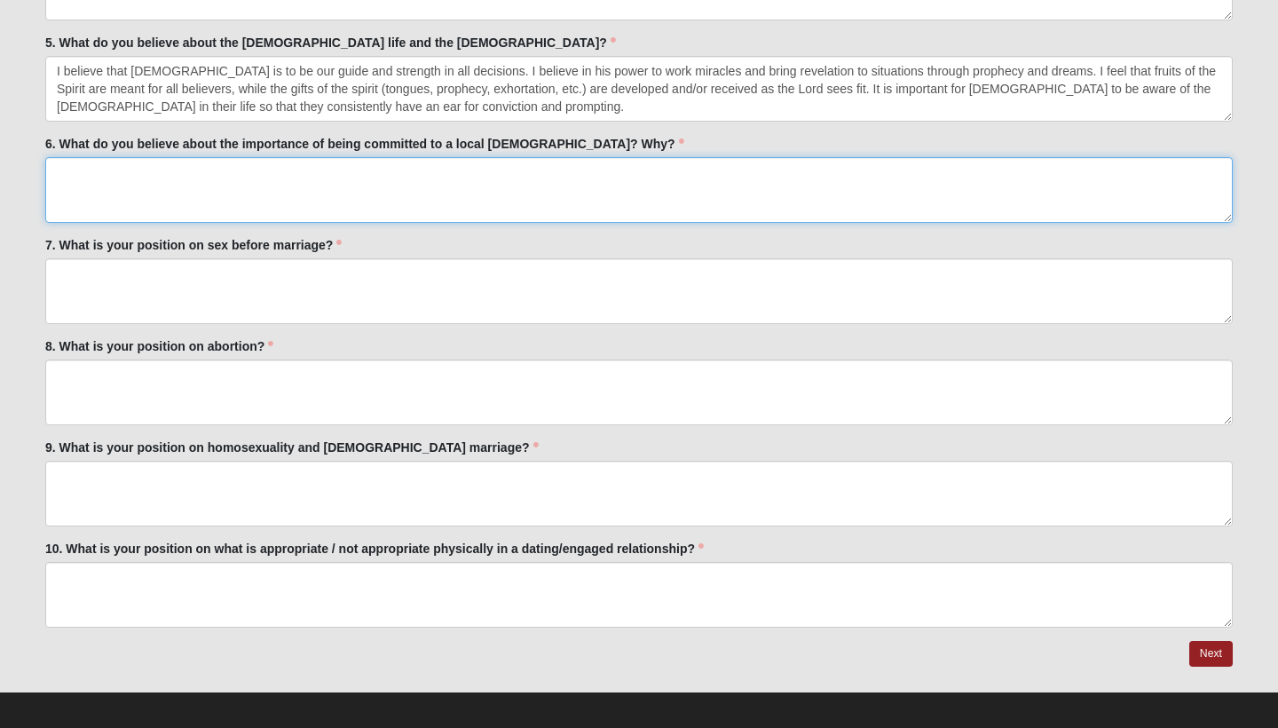
click at [203, 185] on textarea "6. What do you believe about the importance of being committed to a local churc…" at bounding box center [639, 190] width 1188 height 66
paste textarea "Commitment to biblical community matters for a variety of reasons. Church commi…"
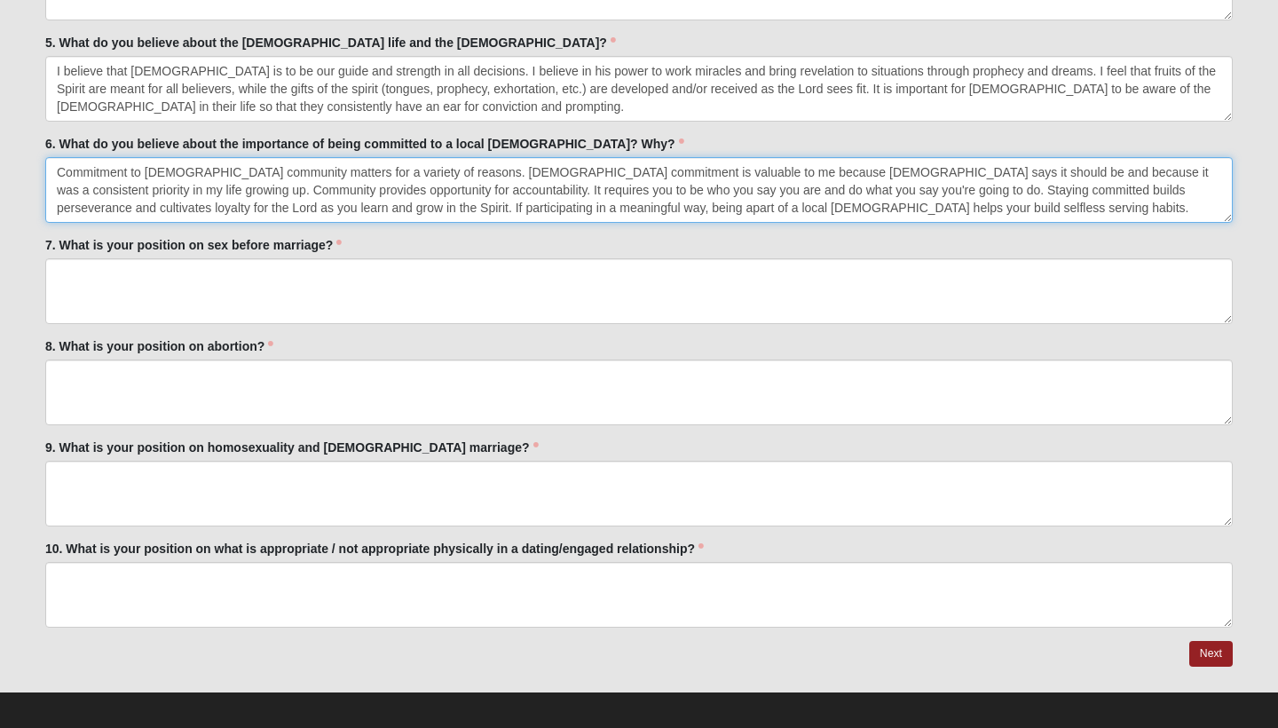
type textarea "Commitment to biblical community matters for a variety of reasons. Church commi…"
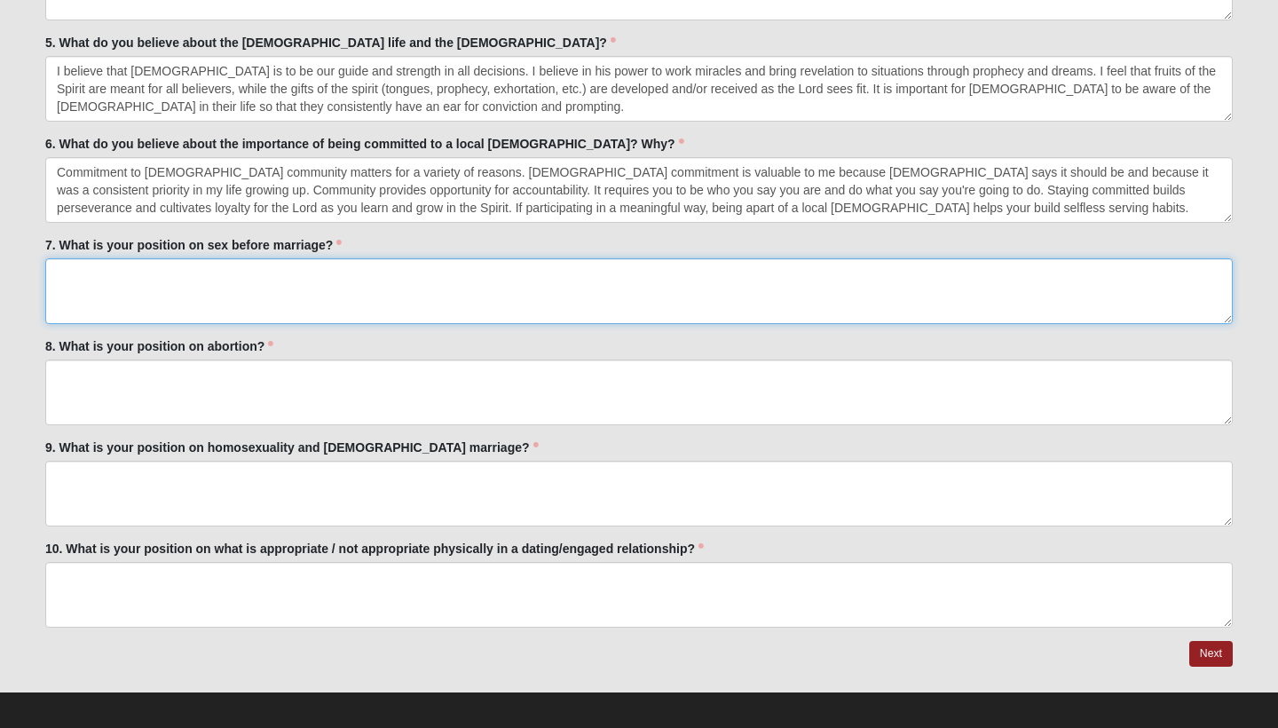
click at [258, 259] on textarea "7. What is your position on sex before marriage?" at bounding box center [639, 291] width 1188 height 66
paste textarea "In my own relationships, abstaining from sex before marriage is a non-negotiabl…"
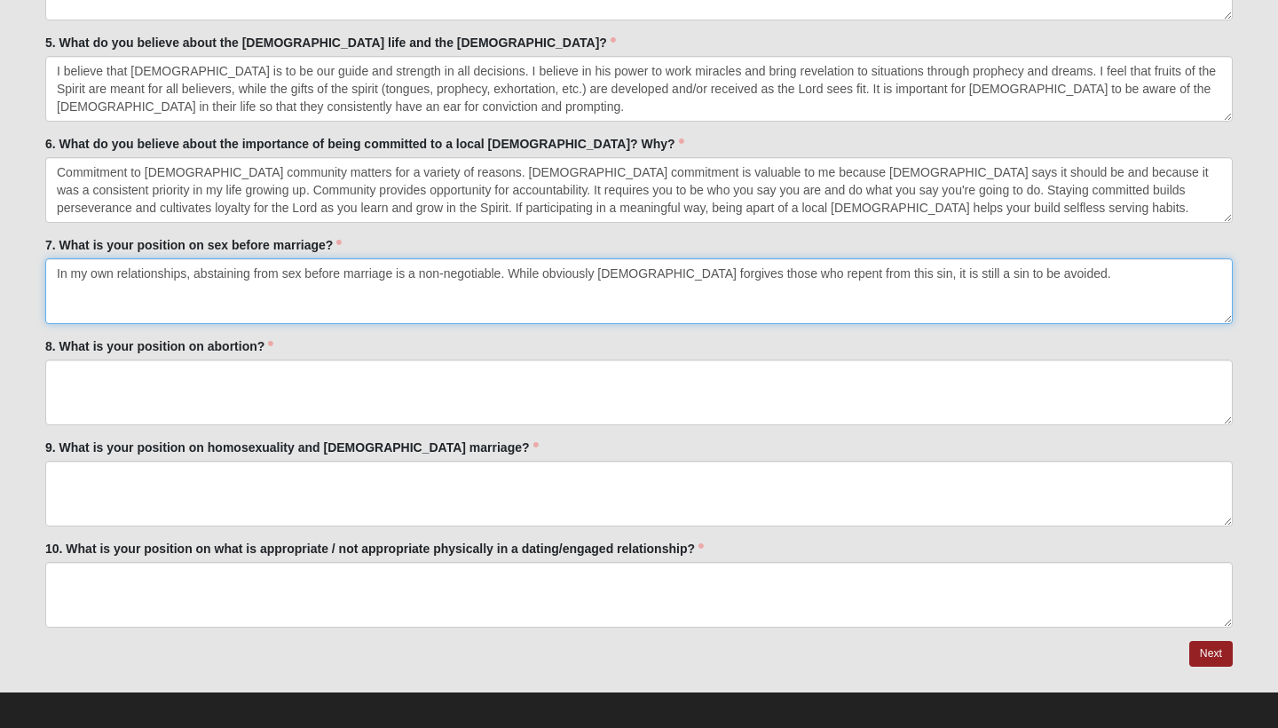
type textarea "In my own relationships, abstaining from sex before marriage is a non-negotiabl…"
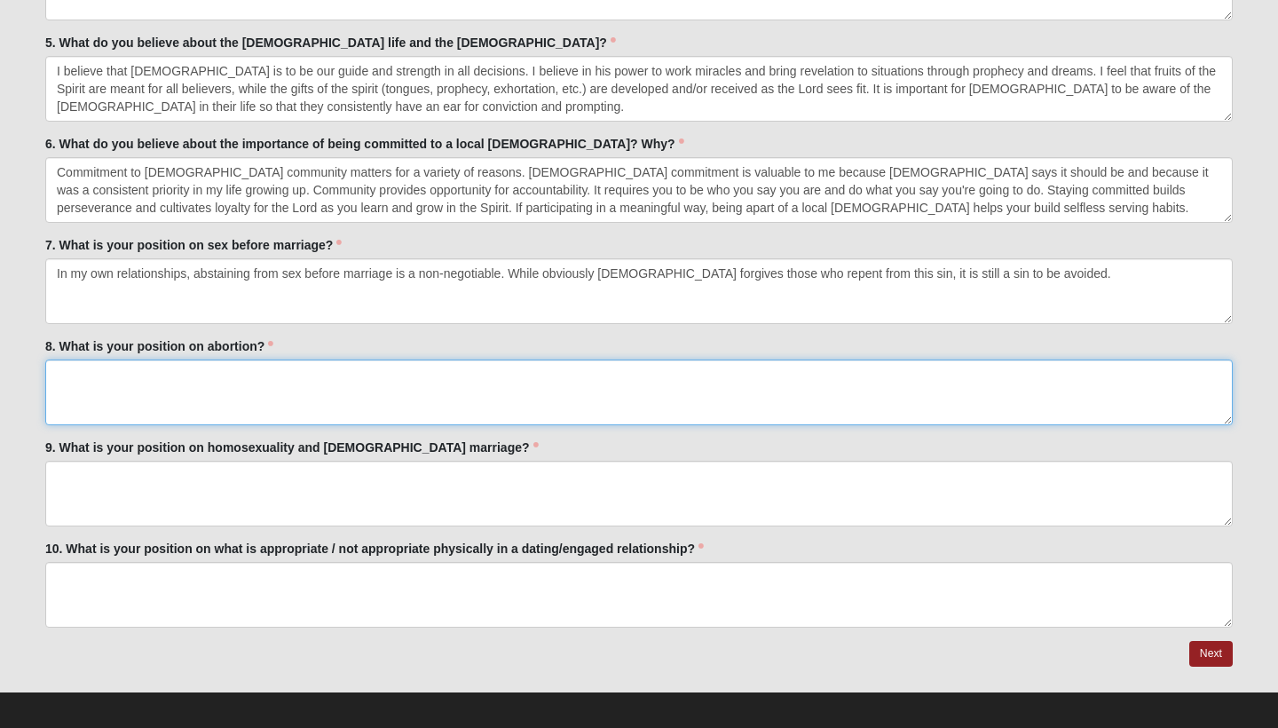
click at [277, 389] on textarea "8. What is your position on abortion?" at bounding box center [639, 393] width 1188 height 66
paste textarea "A baby in the womb is a human being. Abortion is the murdering of a child. The …"
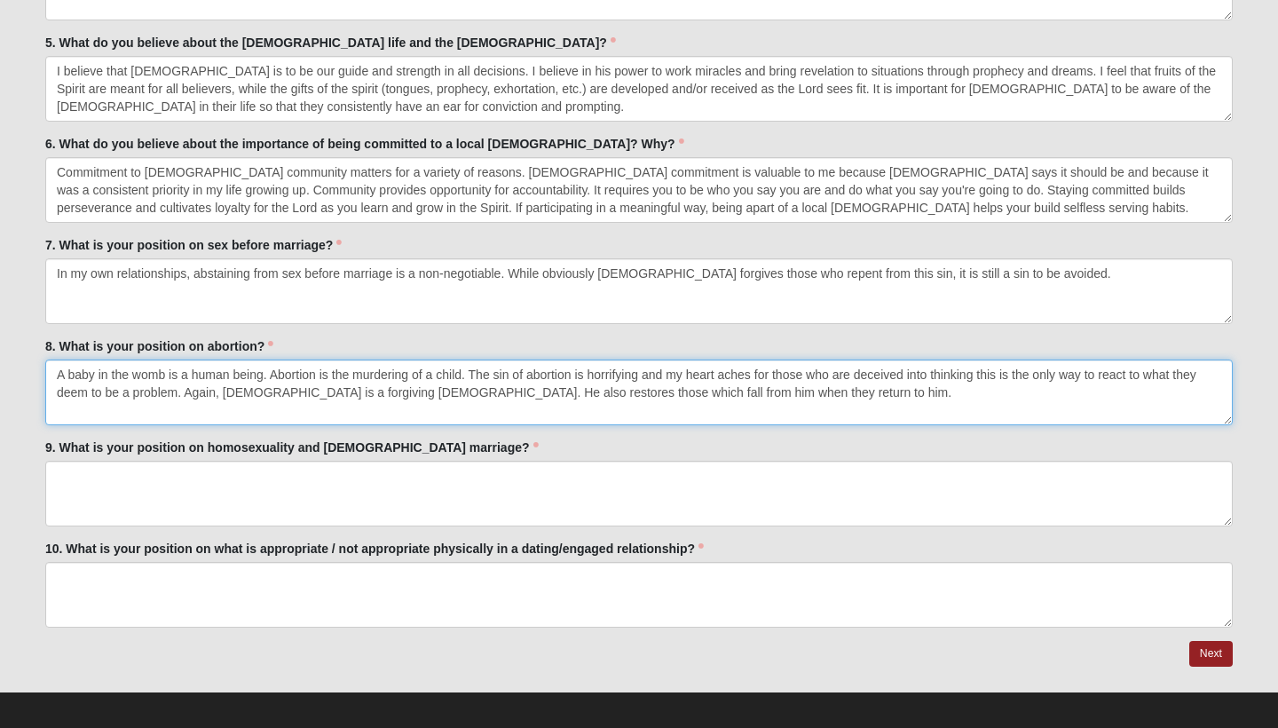
type textarea "A baby in the womb is a human being. Abortion is the murdering of a child. The …"
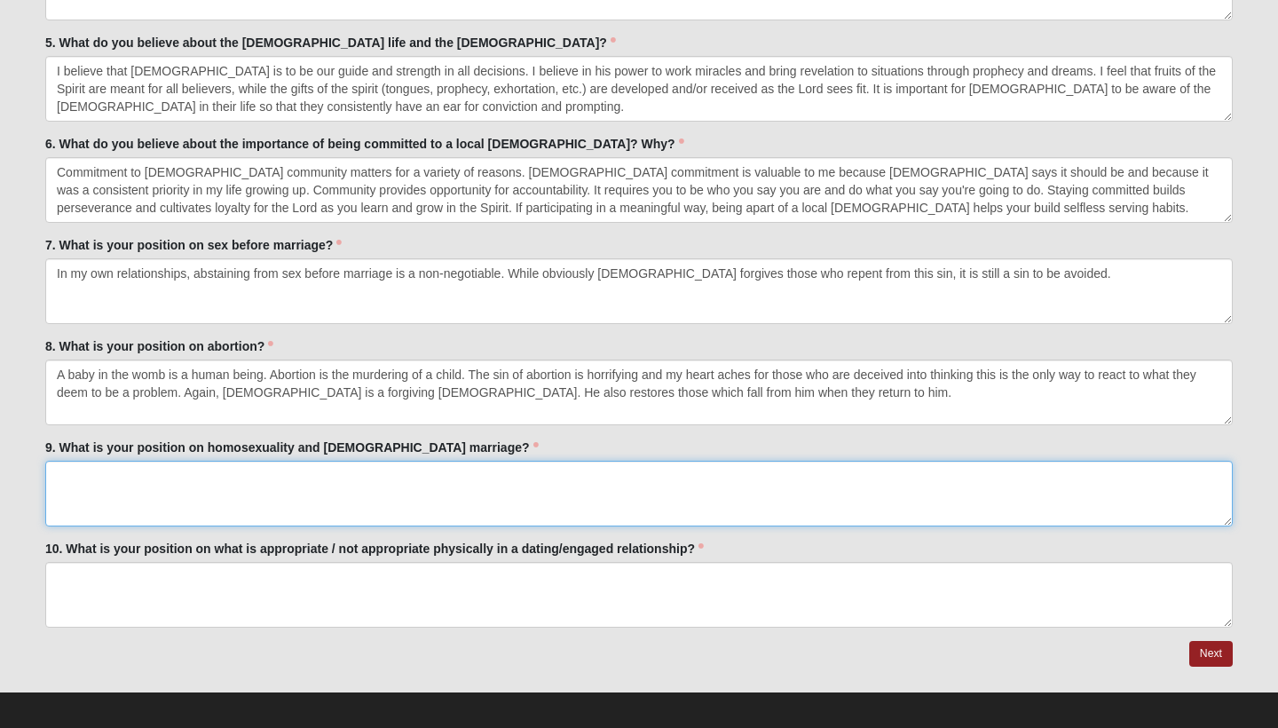
click at [174, 507] on textarea "9. What is your position on homosexuality and homosexual marriage?" at bounding box center [639, 494] width 1188 height 66
paste textarea "The Bible is clear that homosexuality is a sin. I do not support this way of li…"
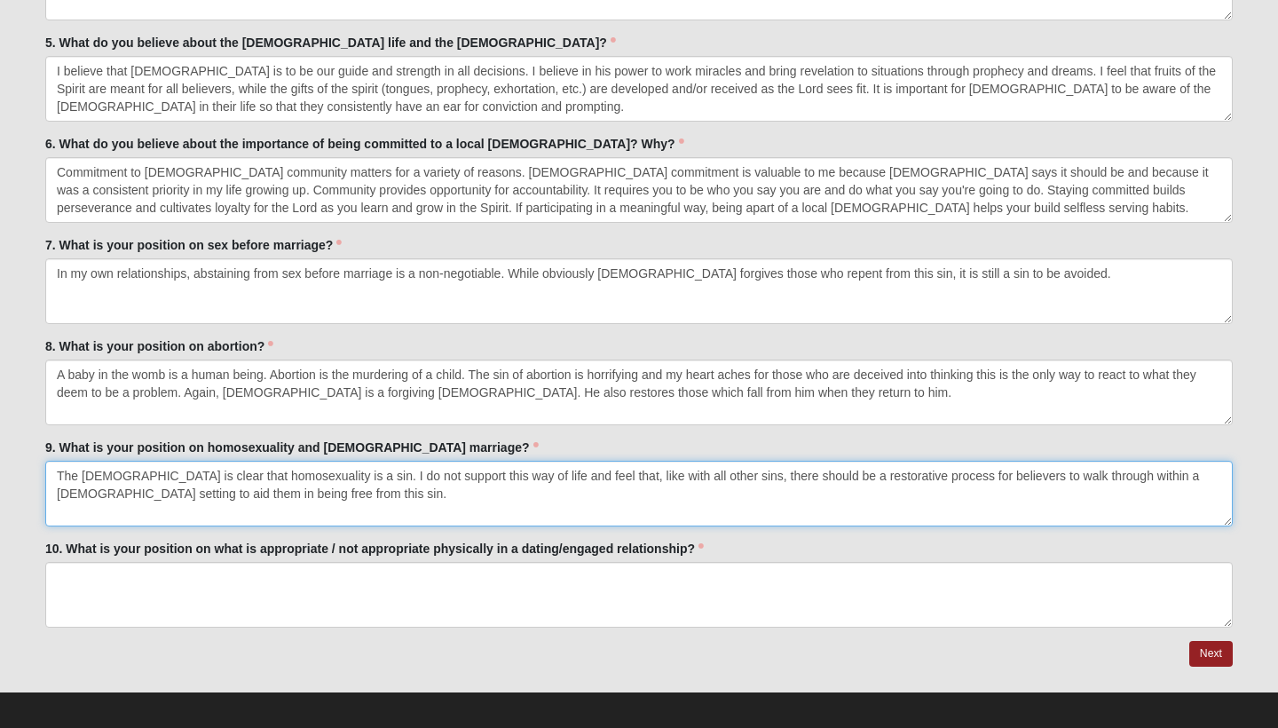
type textarea "The Bible is clear that homosexuality is a sin. I do not support this way of li…"
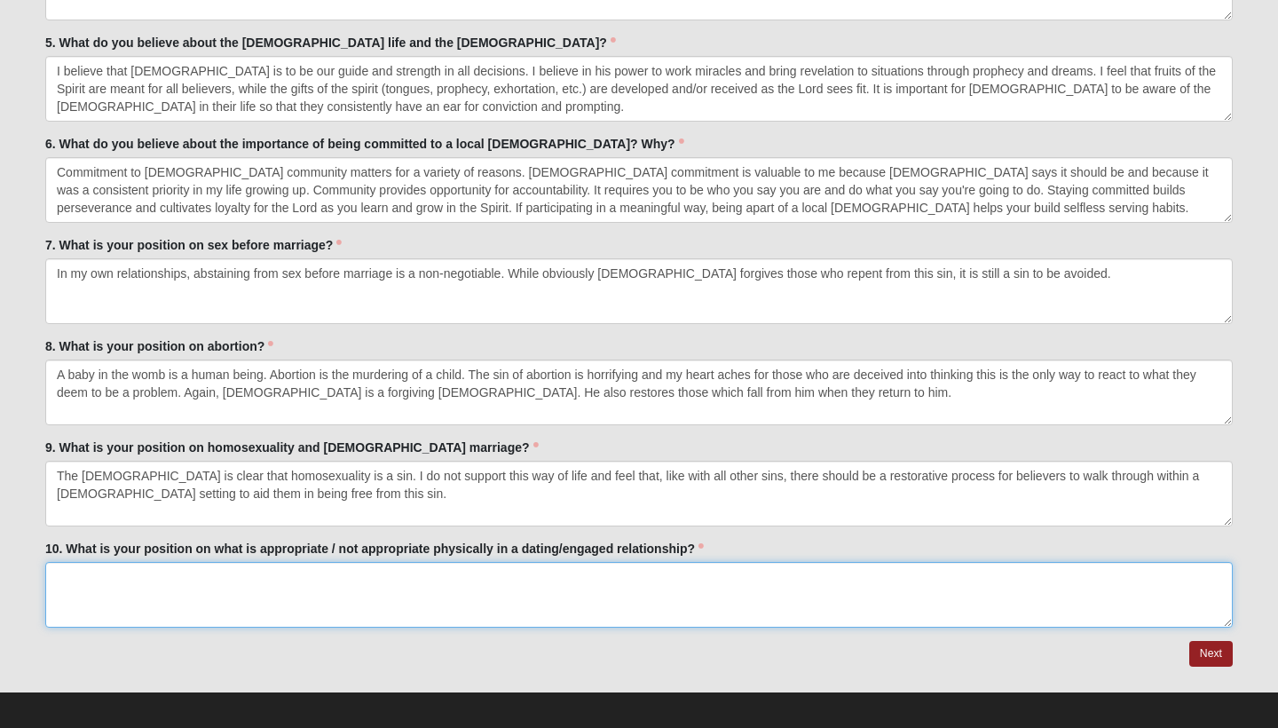
click at [251, 586] on textarea "10. What is your position on what is appropriate / not appropriate physically i…" at bounding box center [639, 595] width 1188 height 66
paste textarea "1 Timothy and Titus both instruct church leaders to live above reproach. I beli…"
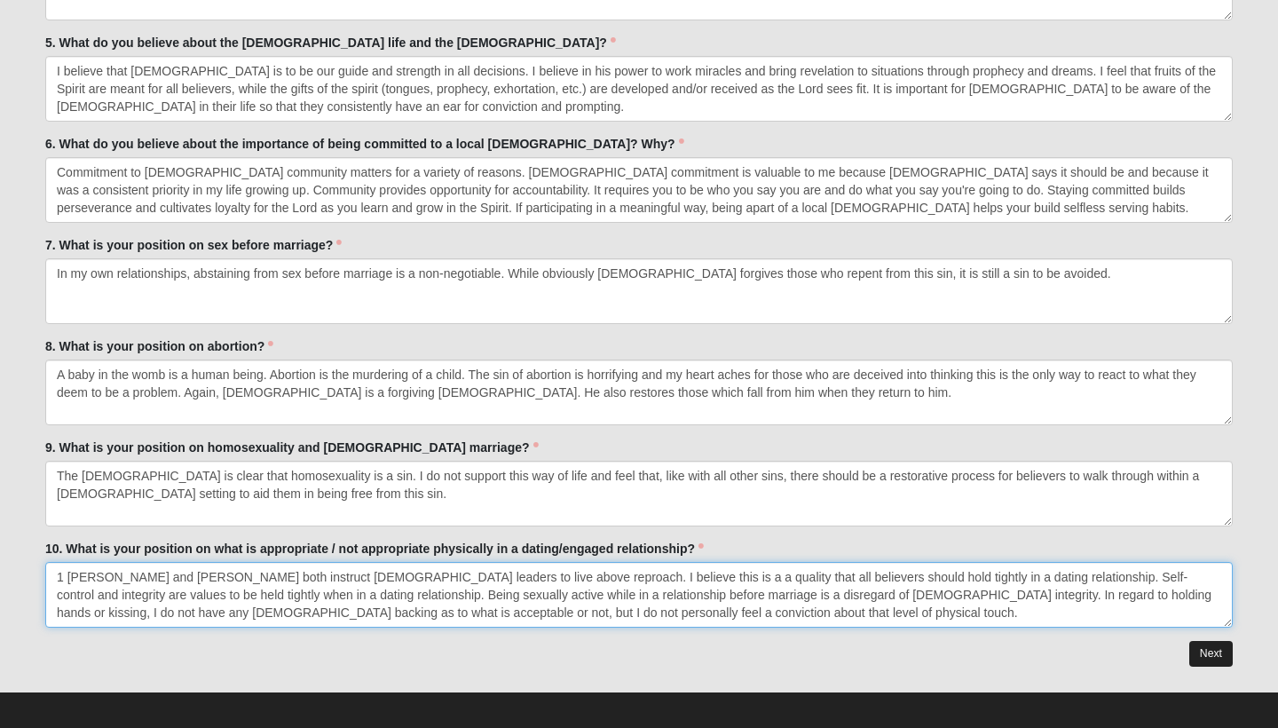
type textarea "1 Timothy and Titus both instruct church leaders to live above reproach. I beli…"
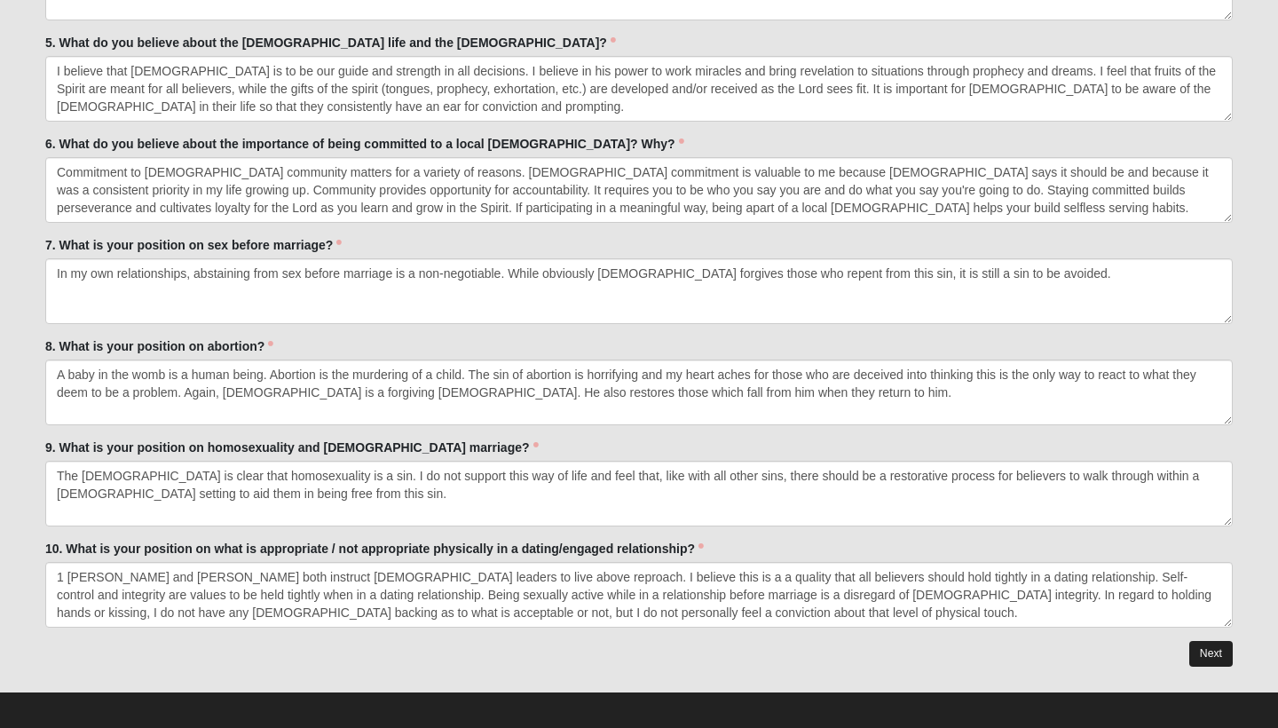
click at [1228, 652] on link "Next" at bounding box center [1211, 654] width 43 height 26
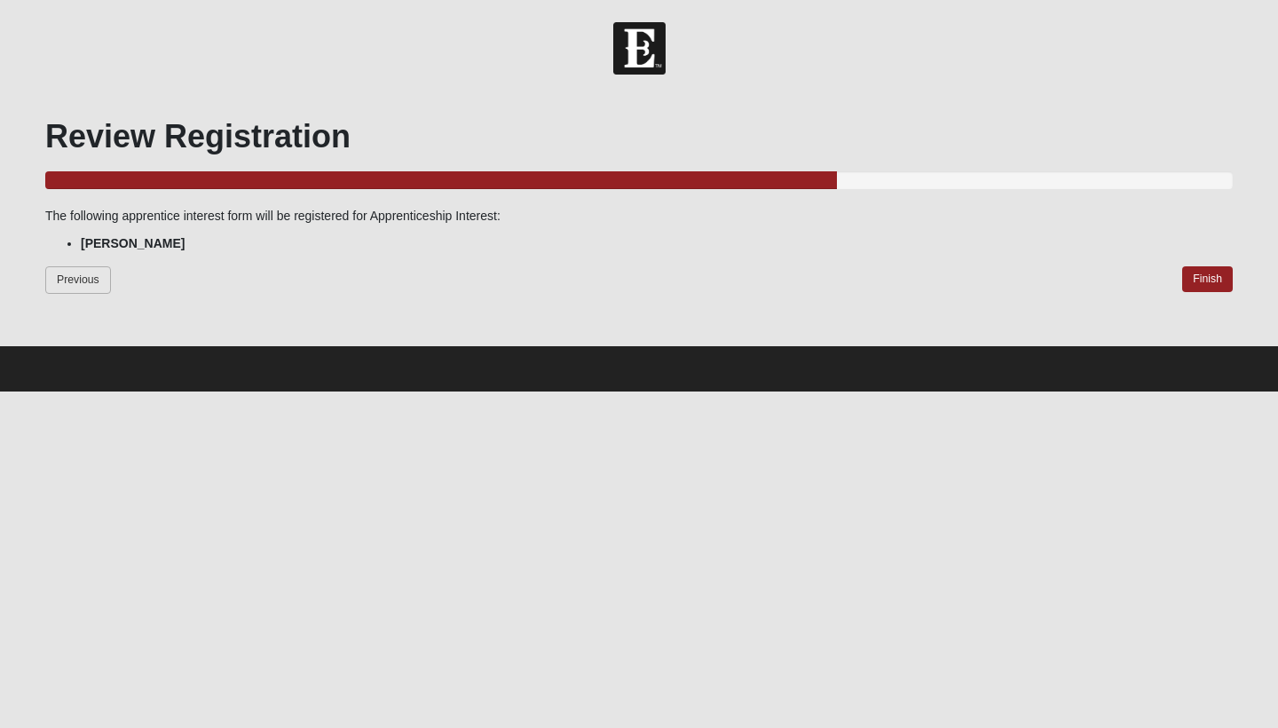
click at [83, 281] on link "Previous" at bounding box center [78, 280] width 66 height 28
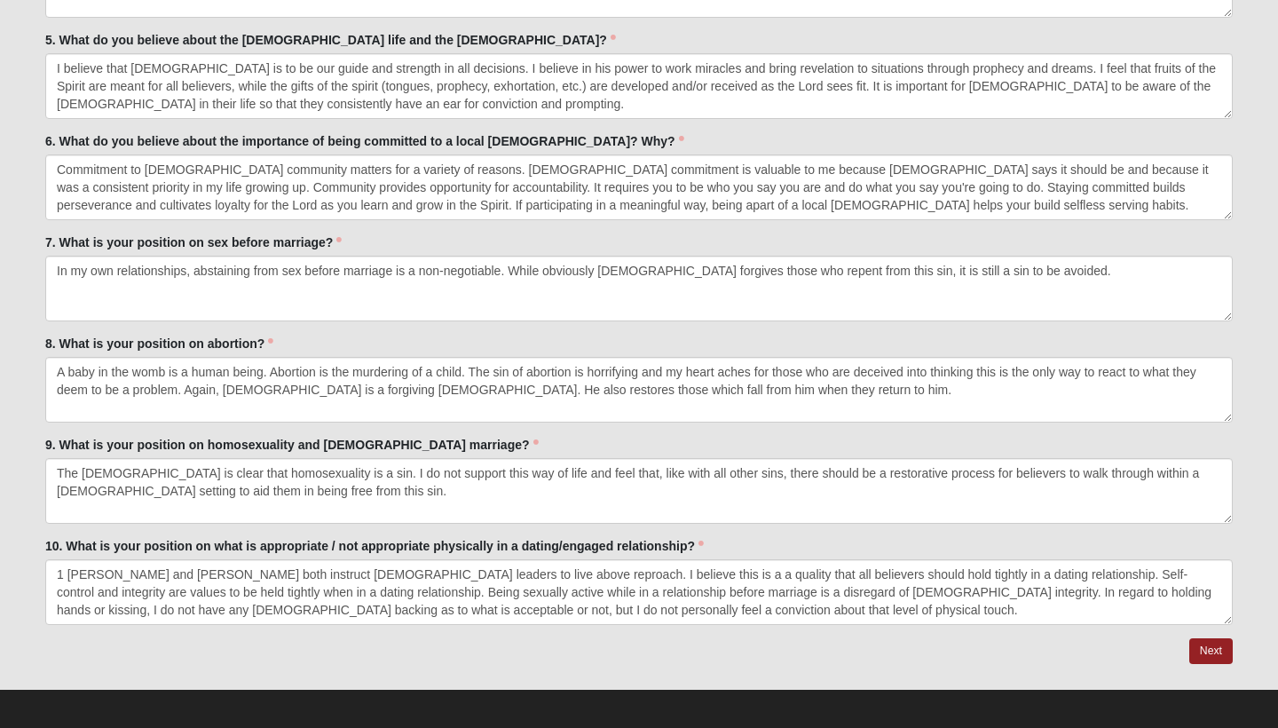
scroll to position [4072, 0]
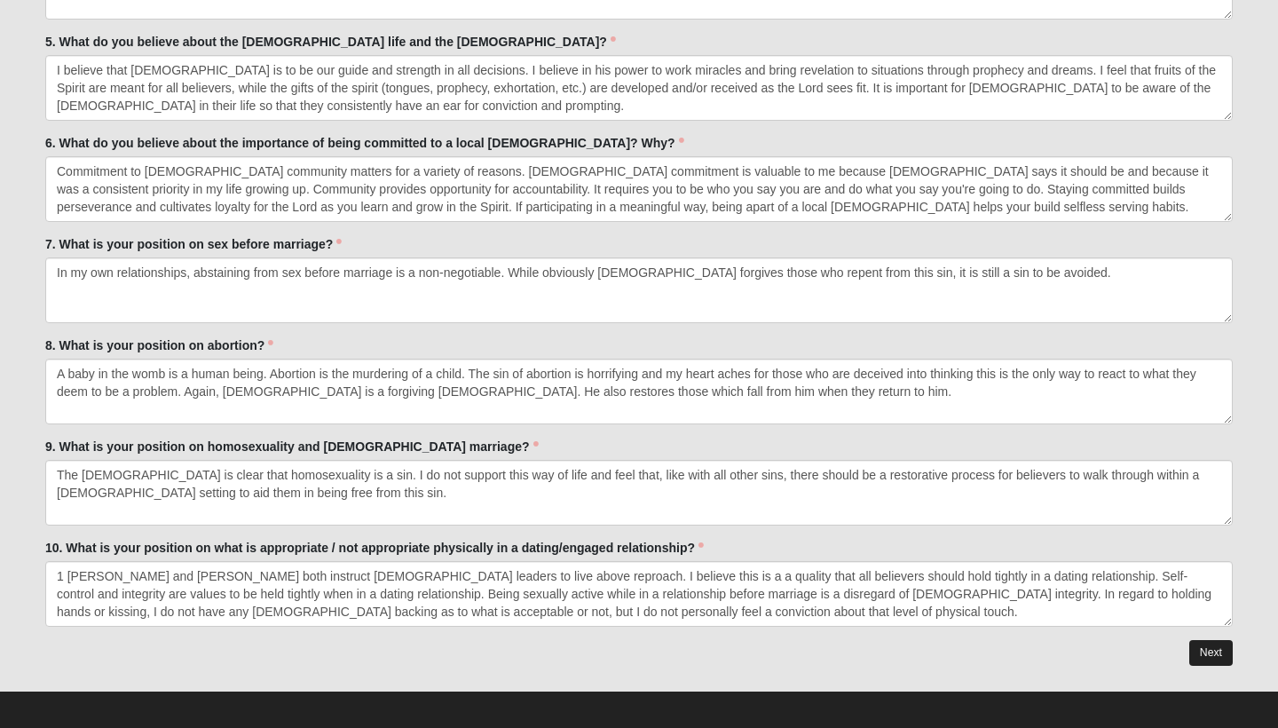
click at [1217, 645] on link "Next" at bounding box center [1211, 653] width 43 height 26
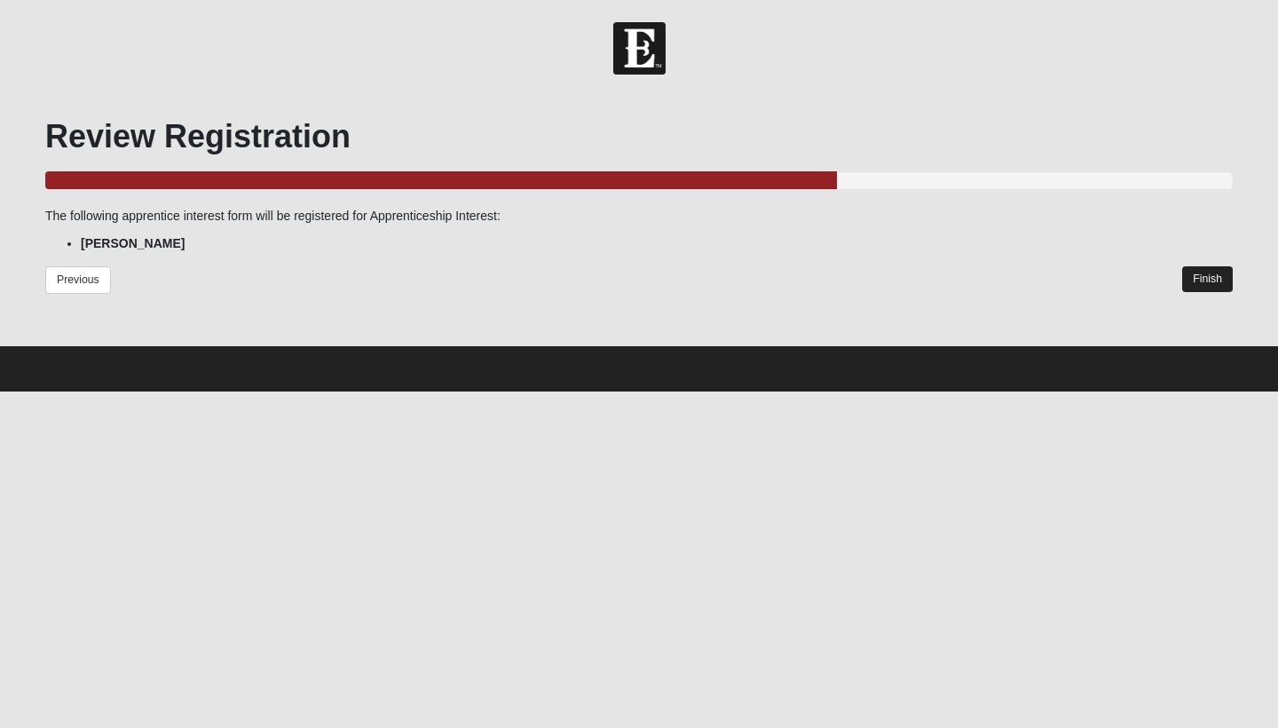
click at [1202, 273] on link "Finish" at bounding box center [1207, 279] width 51 height 26
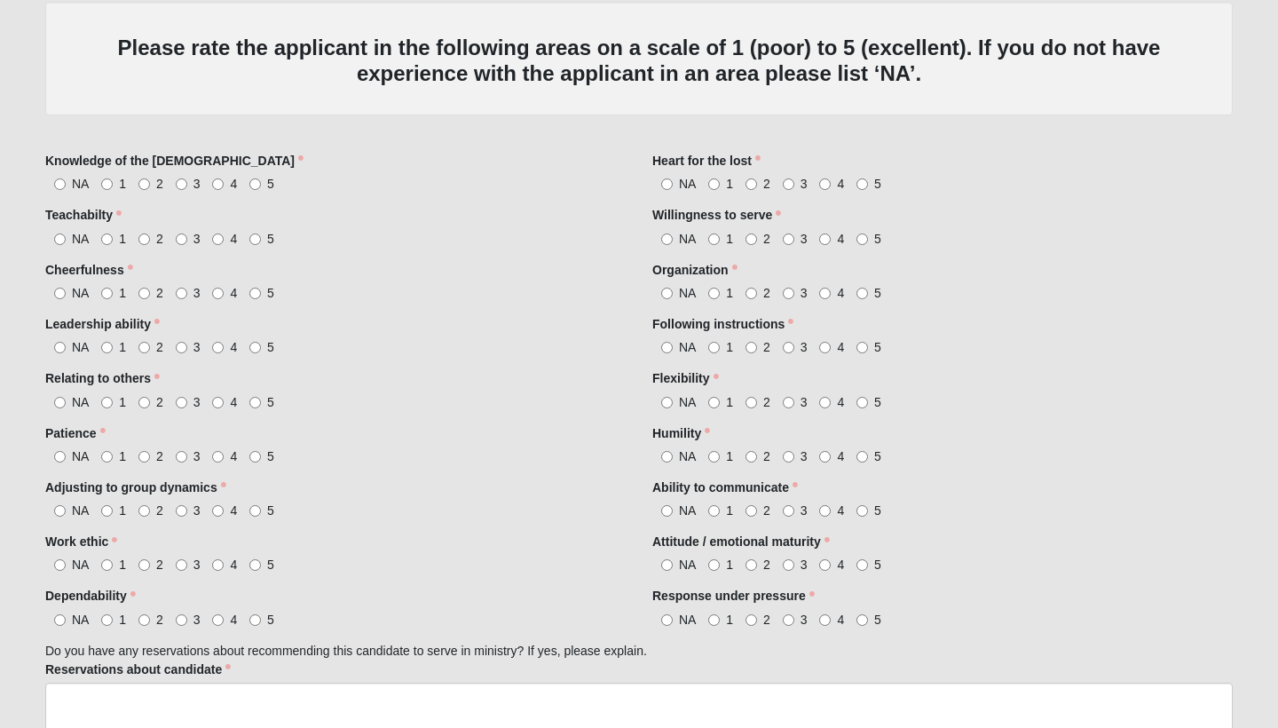
scroll to position [699, 0]
